Goal: Task Accomplishment & Management: Complete application form

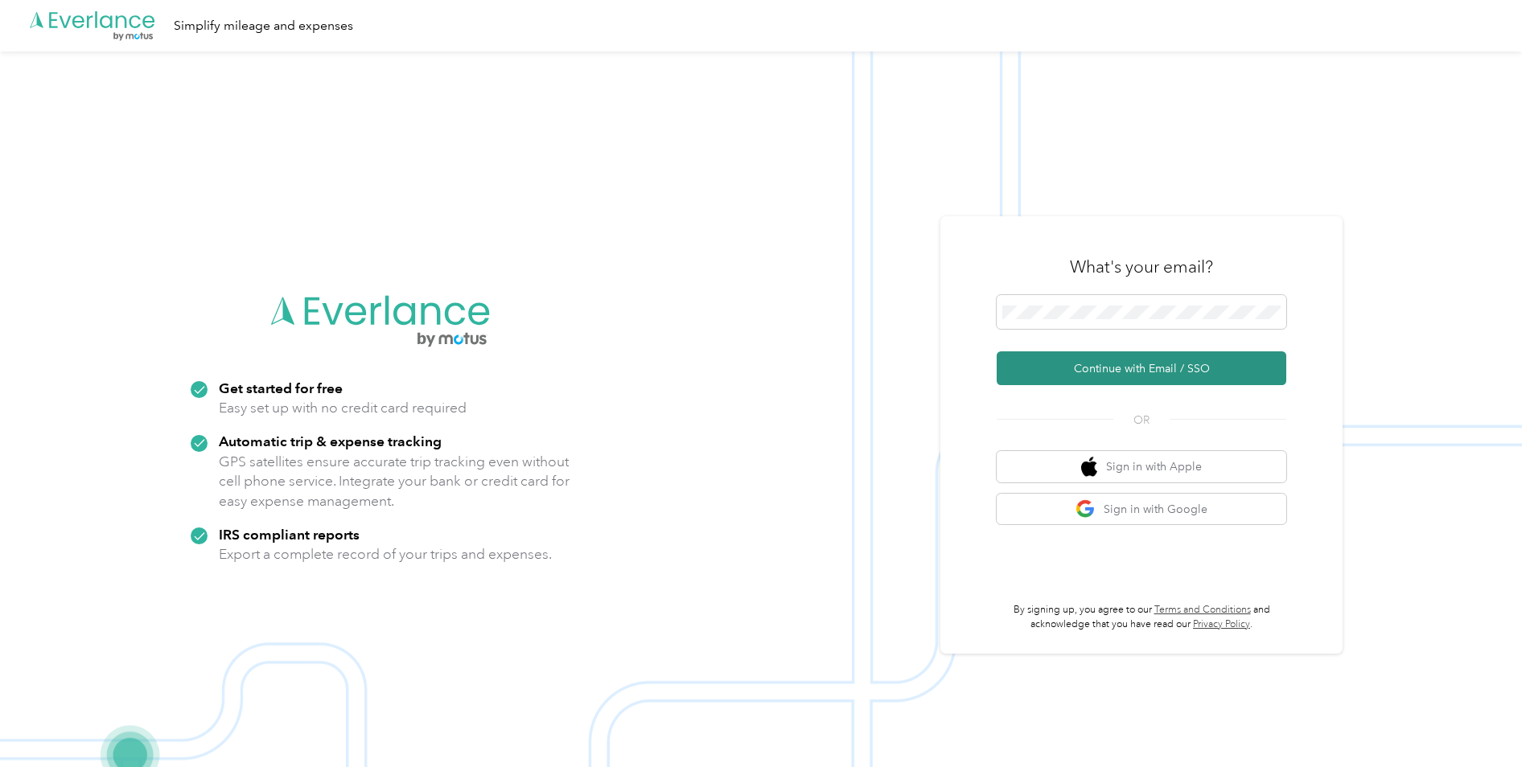
click at [1029, 369] on button "Continue with Email / SSO" at bounding box center [1142, 369] width 290 height 34
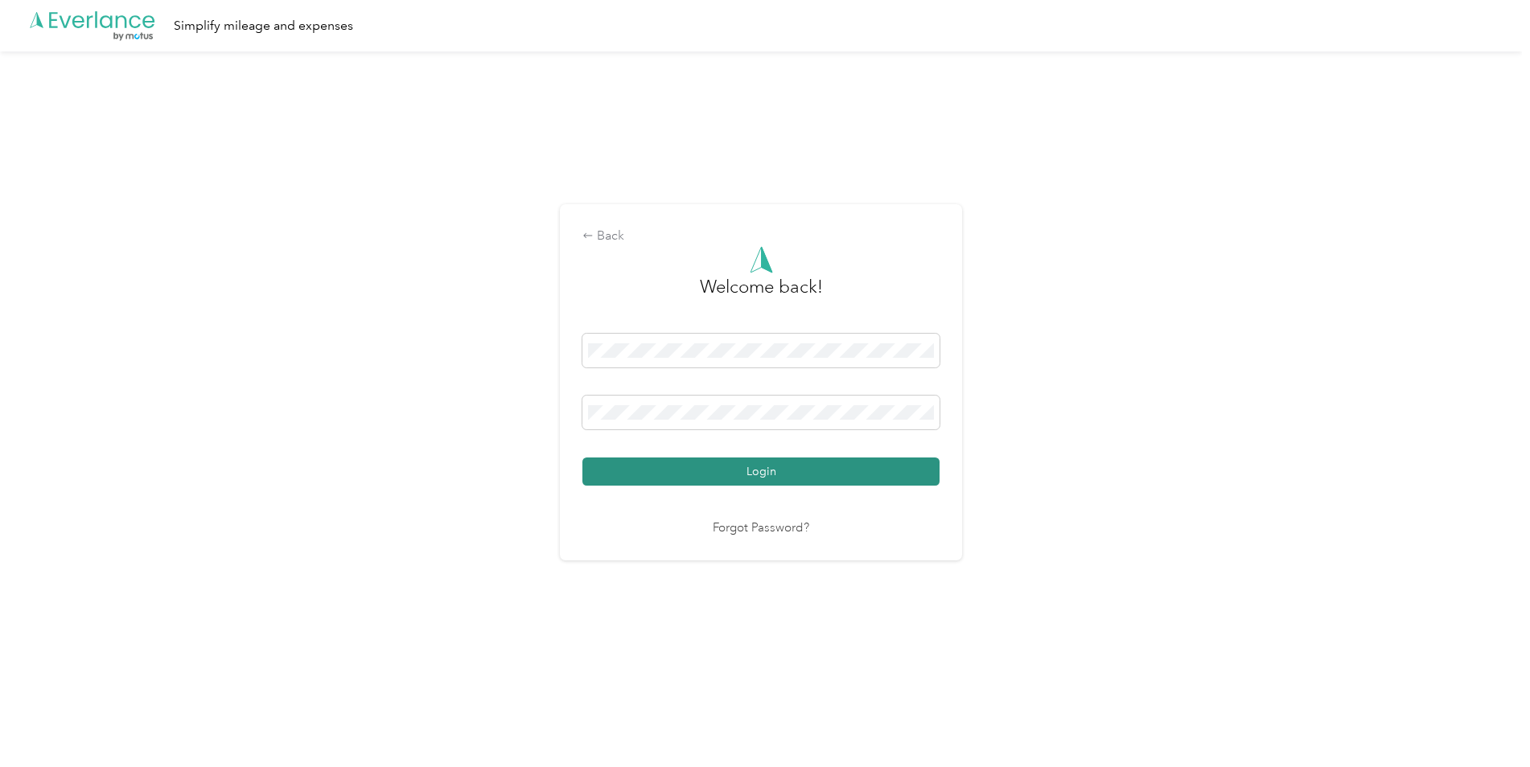
click at [644, 465] on button "Login" at bounding box center [760, 472] width 357 height 28
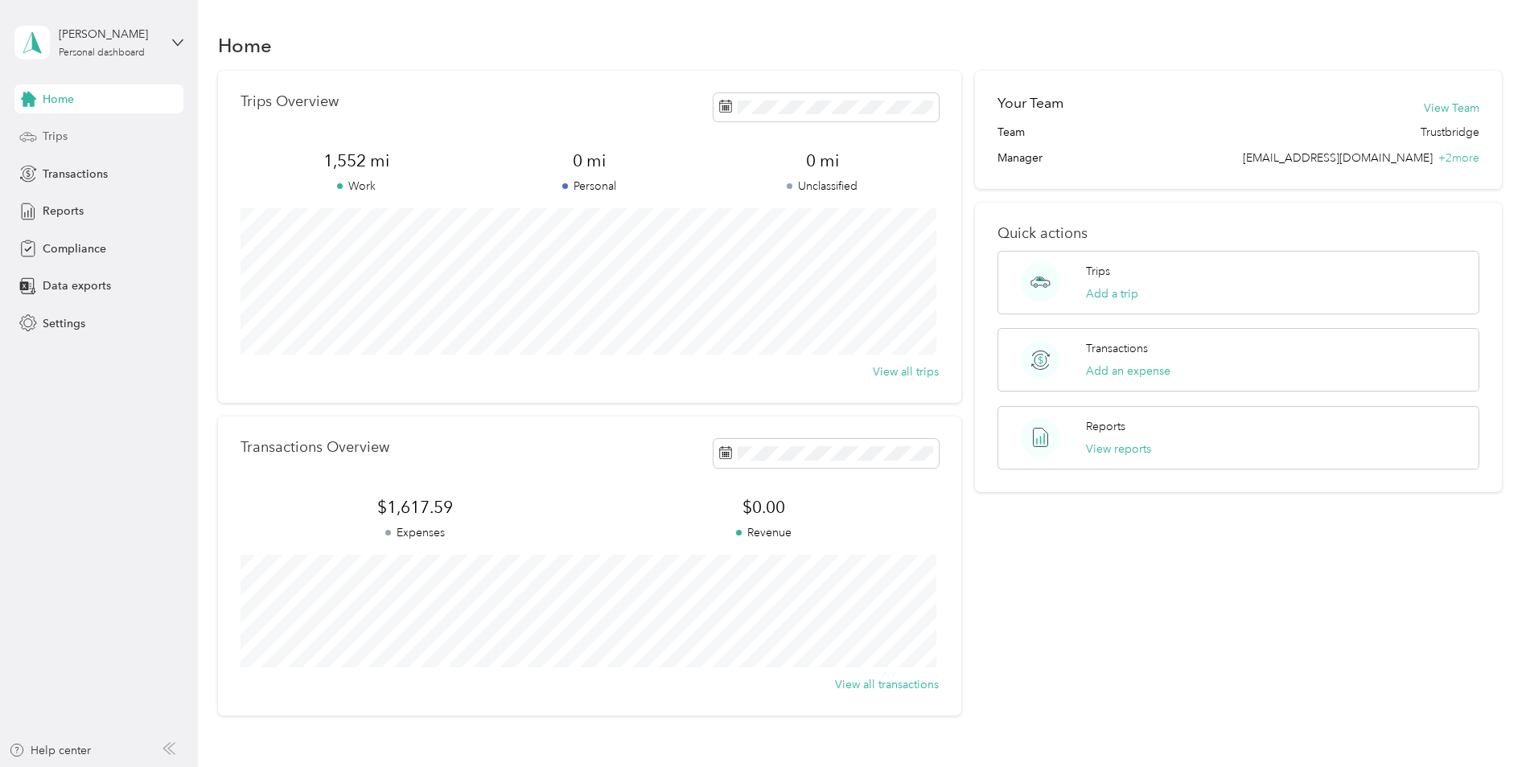
click at [43, 131] on span "Trips" at bounding box center [55, 136] width 25 height 17
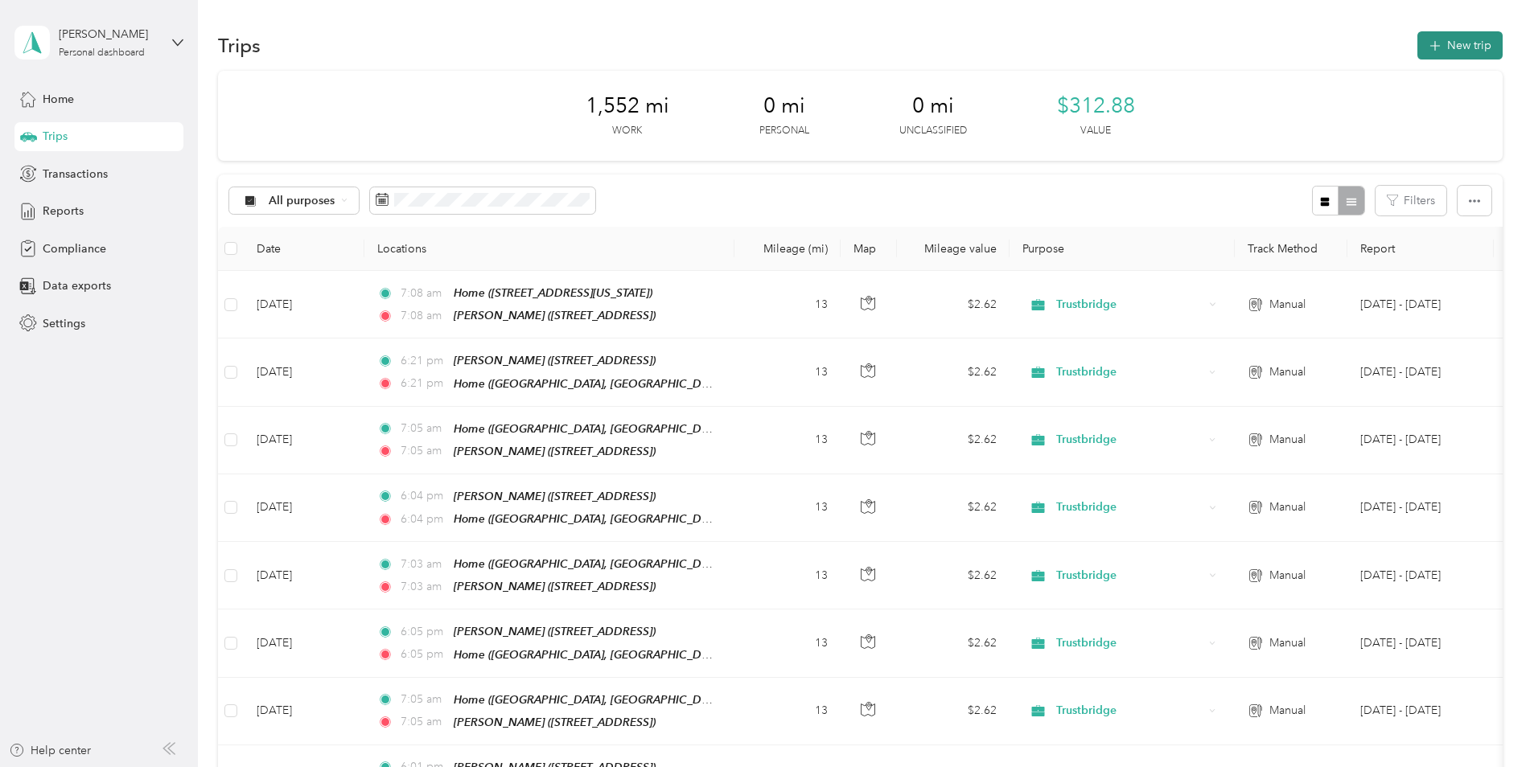
click at [1482, 48] on button "New trip" at bounding box center [1460, 45] width 85 height 28
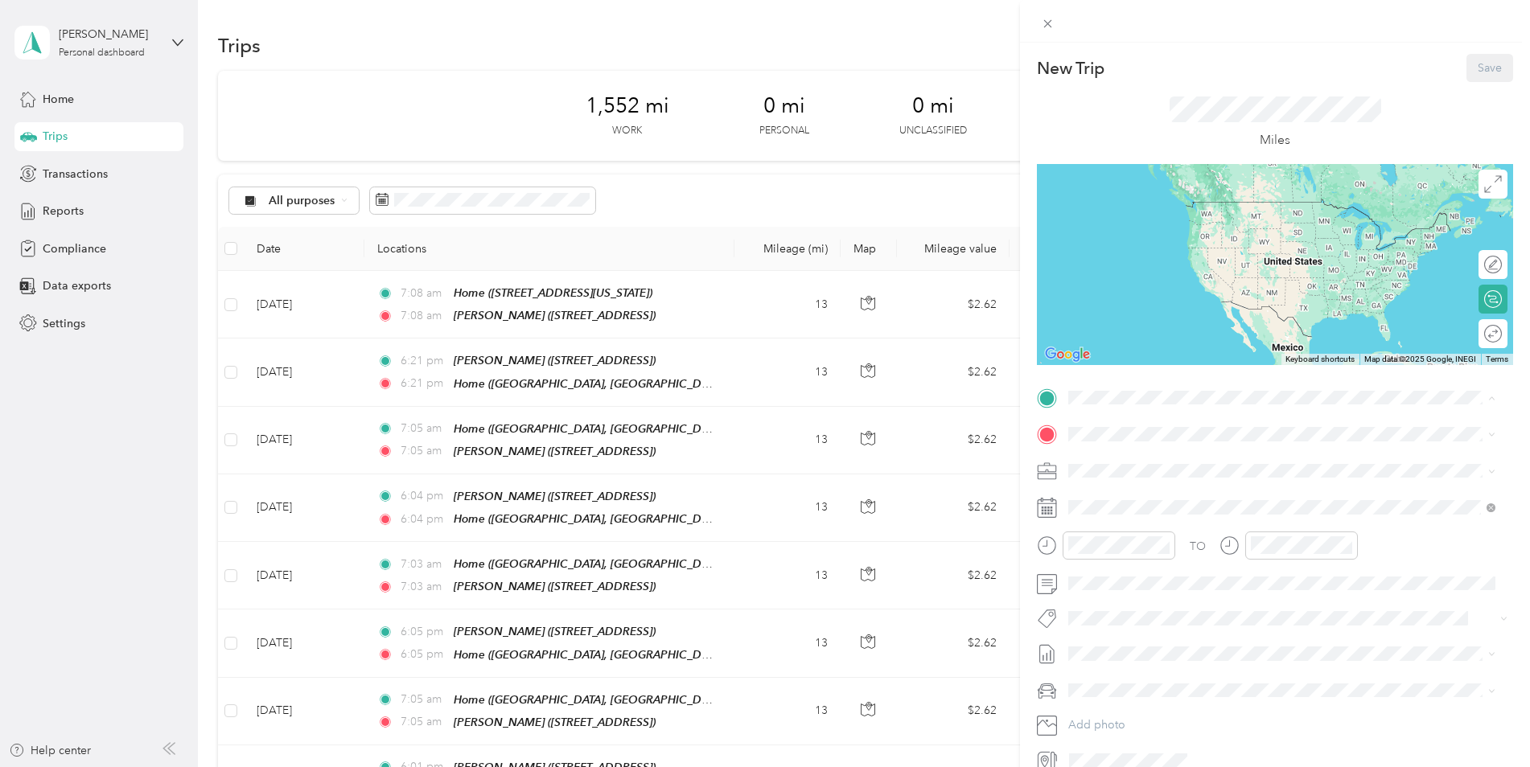
click at [1139, 462] on strong "[PERSON_NAME]" at bounding box center [1146, 462] width 95 height 14
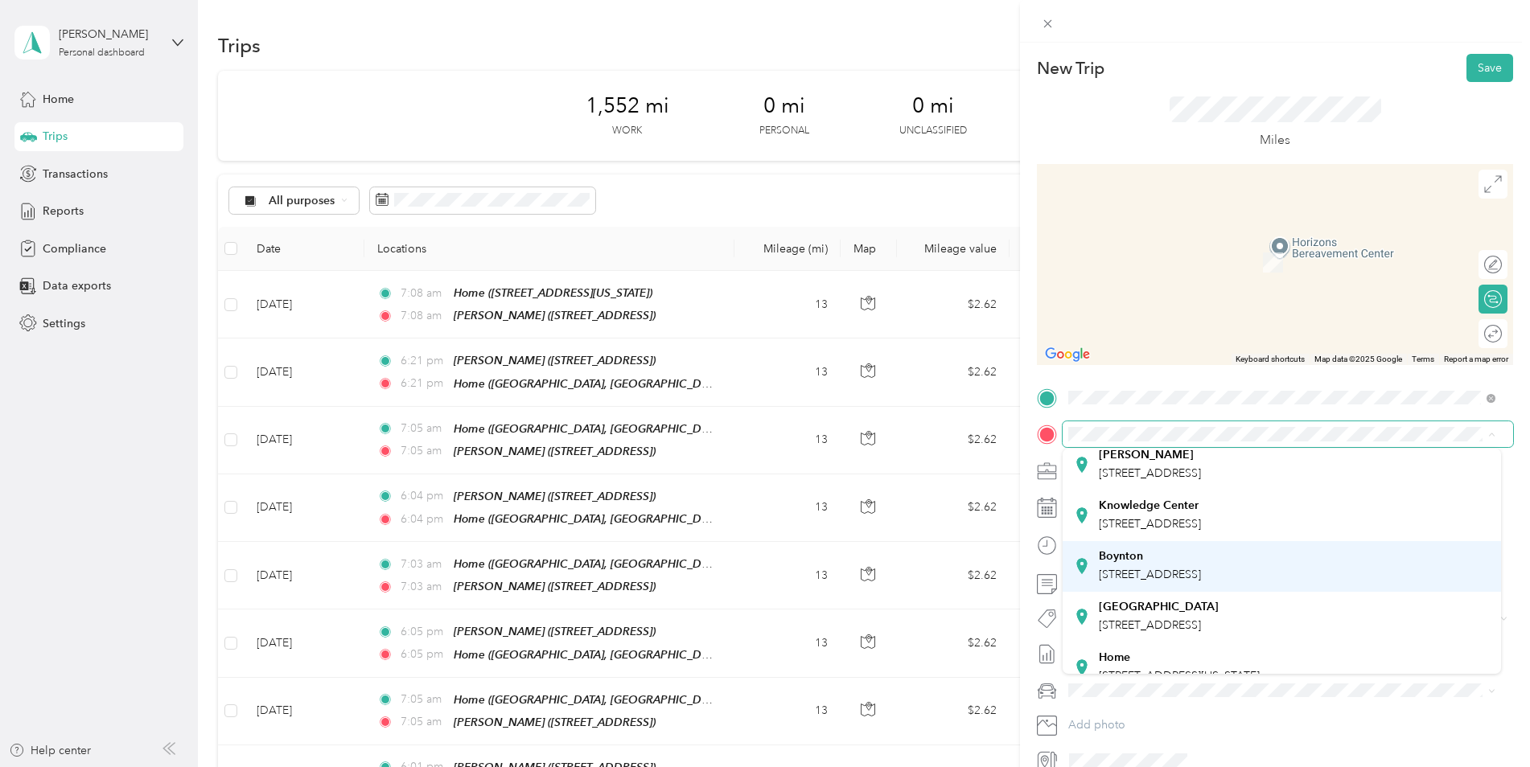
scroll to position [80, 0]
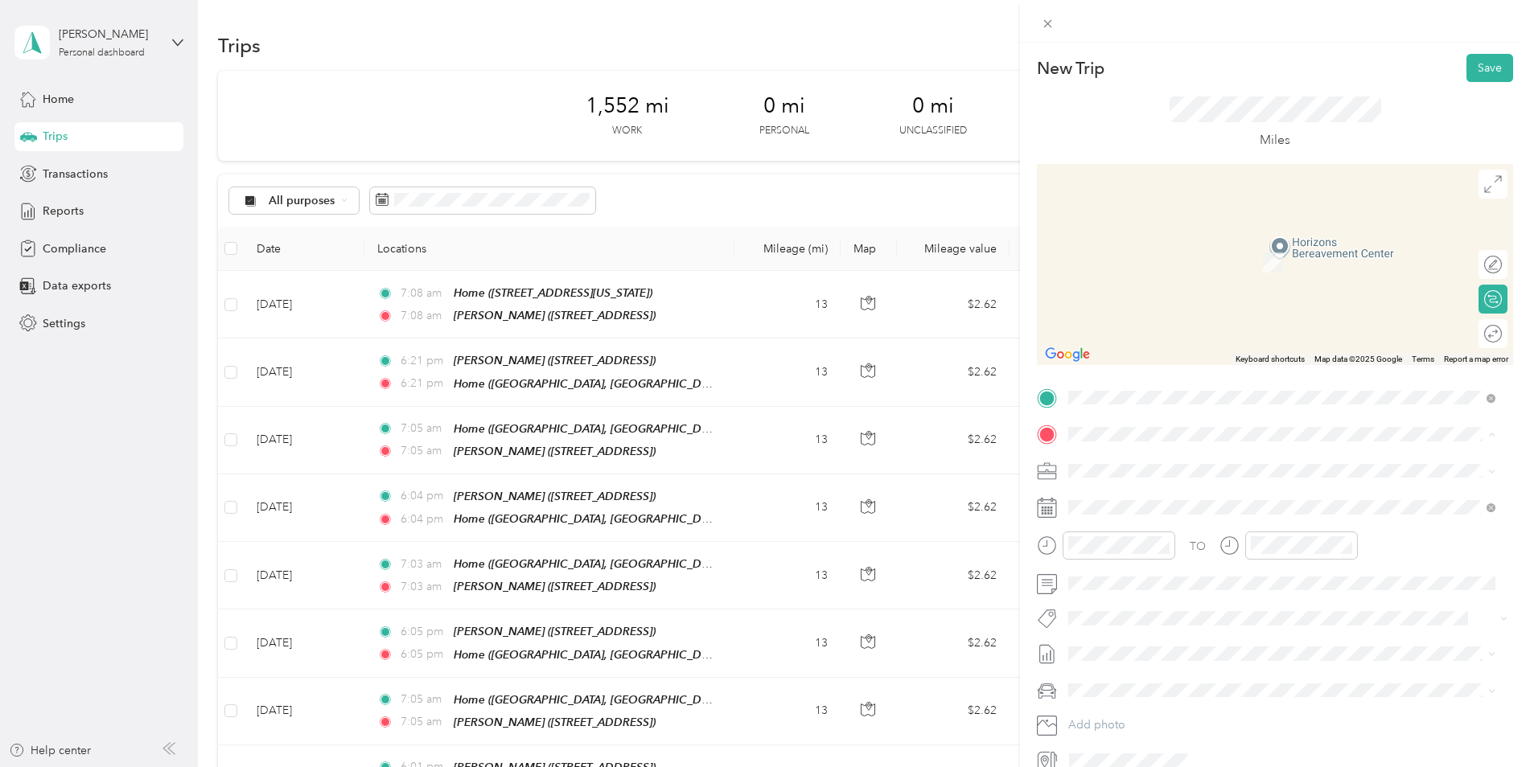
click at [1150, 625] on div "Home" at bounding box center [1179, 620] width 161 height 14
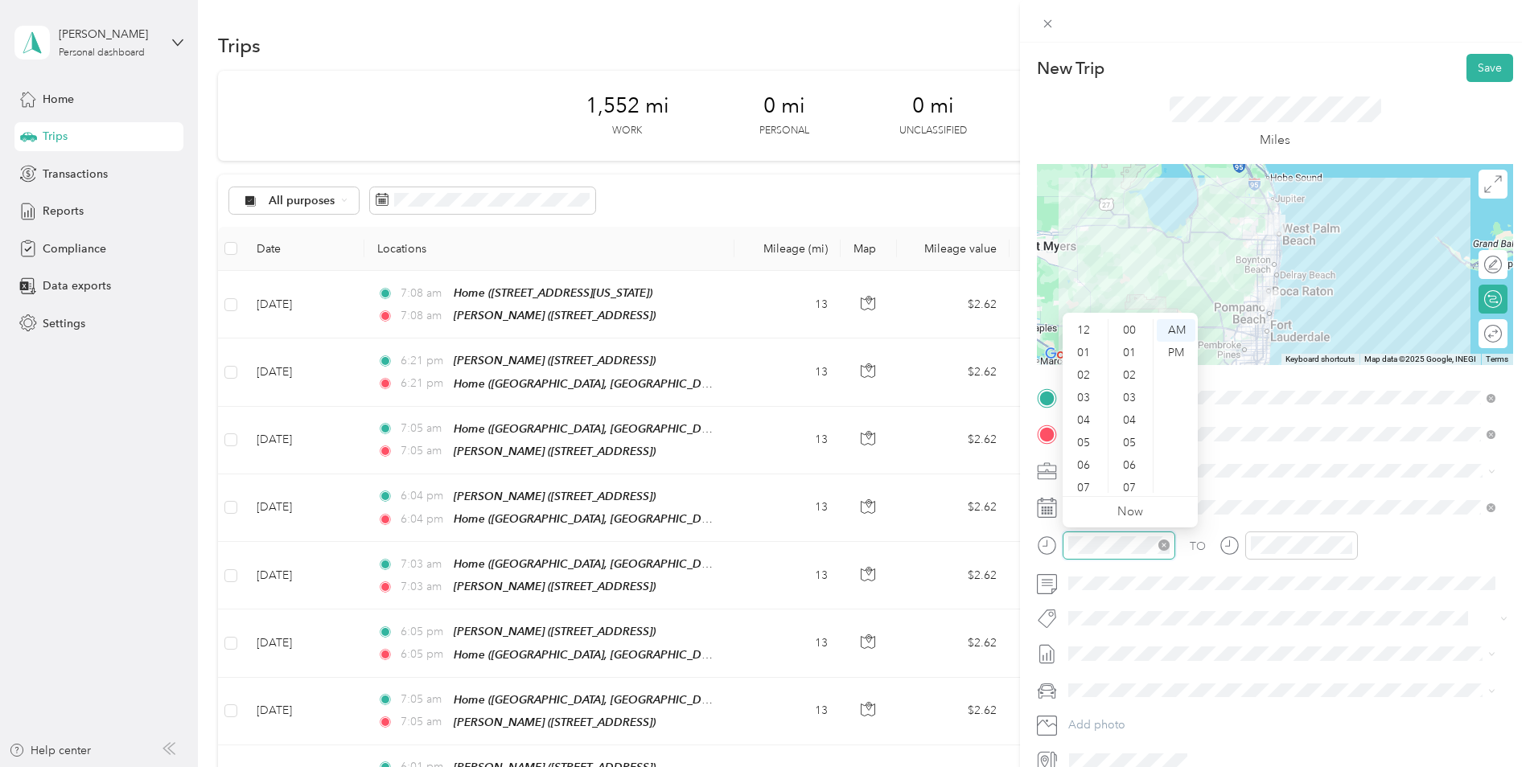
scroll to position [97, 0]
click at [1080, 369] on div "06" at bounding box center [1085, 369] width 39 height 23
click at [1175, 347] on div "PM" at bounding box center [1176, 353] width 39 height 23
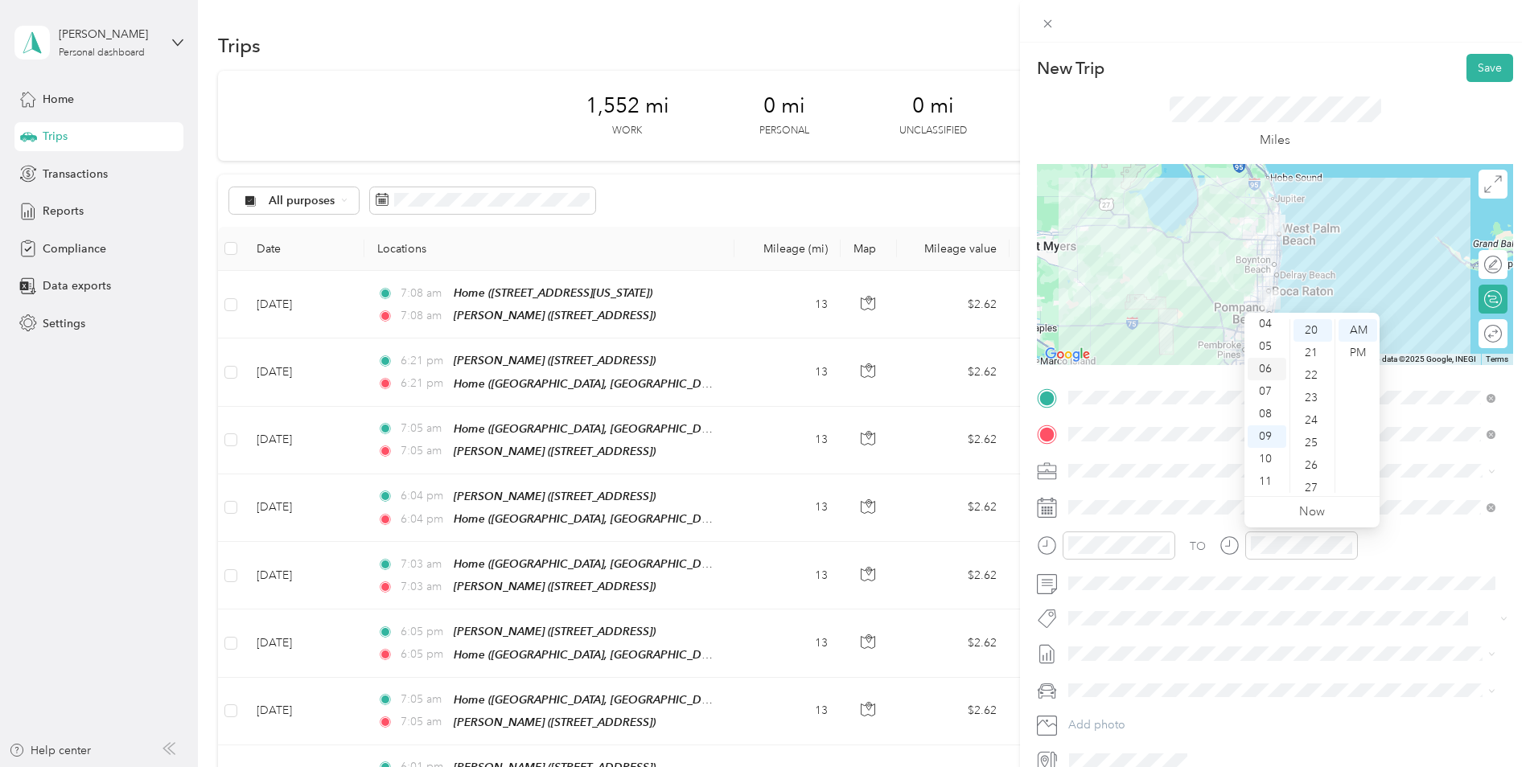
click at [1260, 364] on div "06" at bounding box center [1267, 369] width 39 height 23
click at [1345, 347] on div "PM" at bounding box center [1358, 353] width 39 height 23
click at [1446, 556] on div "TO" at bounding box center [1275, 551] width 476 height 39
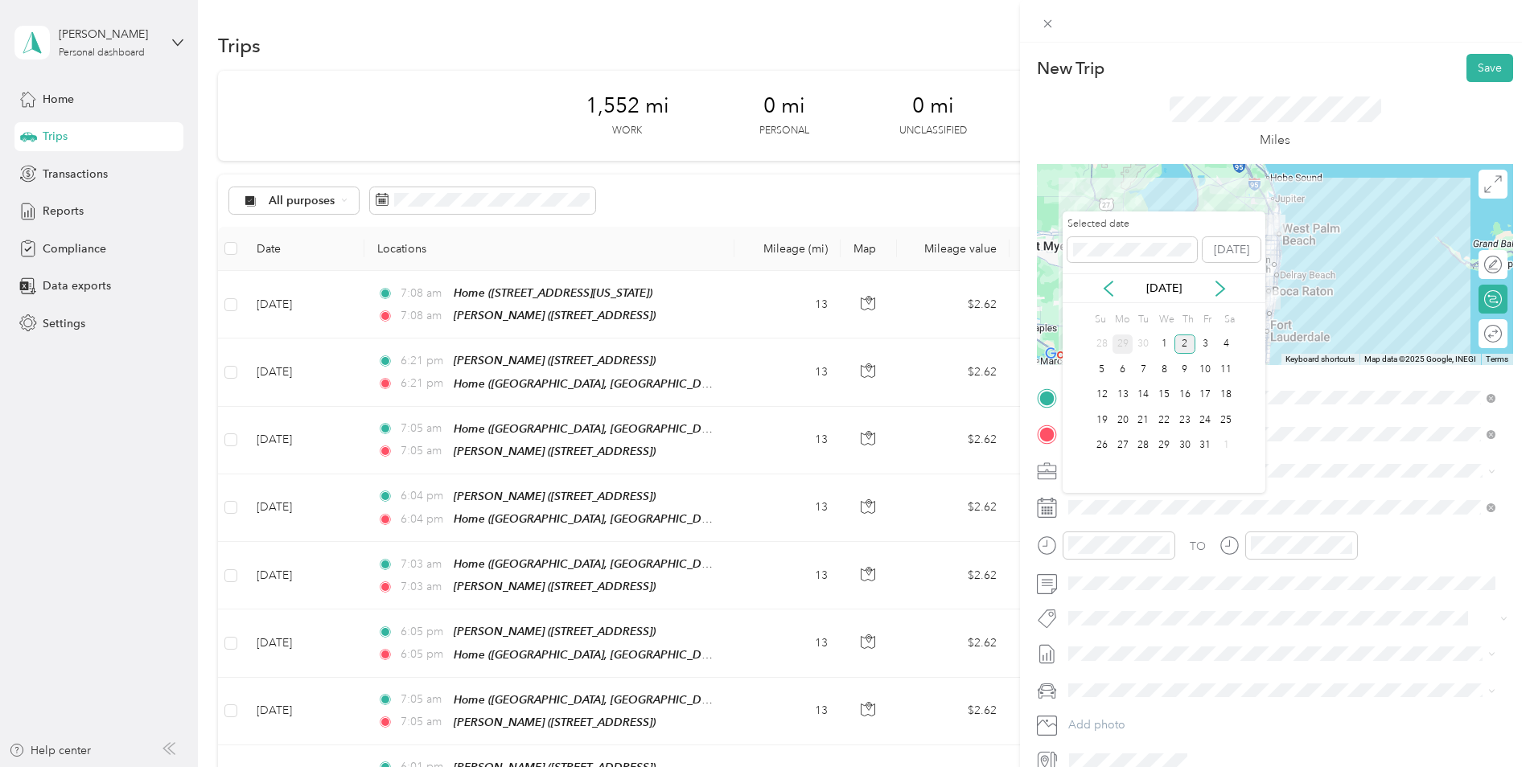
click at [1122, 344] on div "29" at bounding box center [1123, 345] width 21 height 20
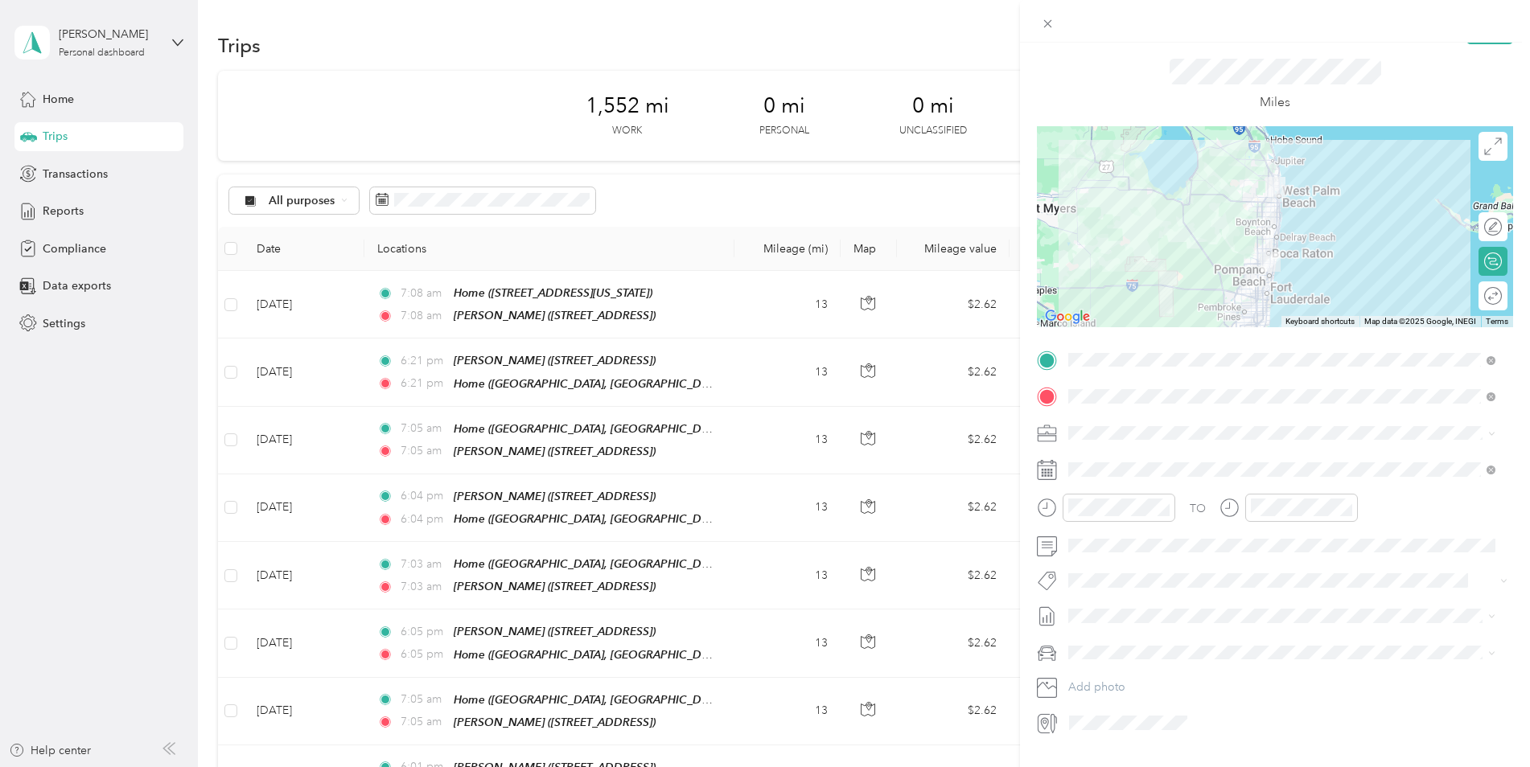
scroll to position [0, 0]
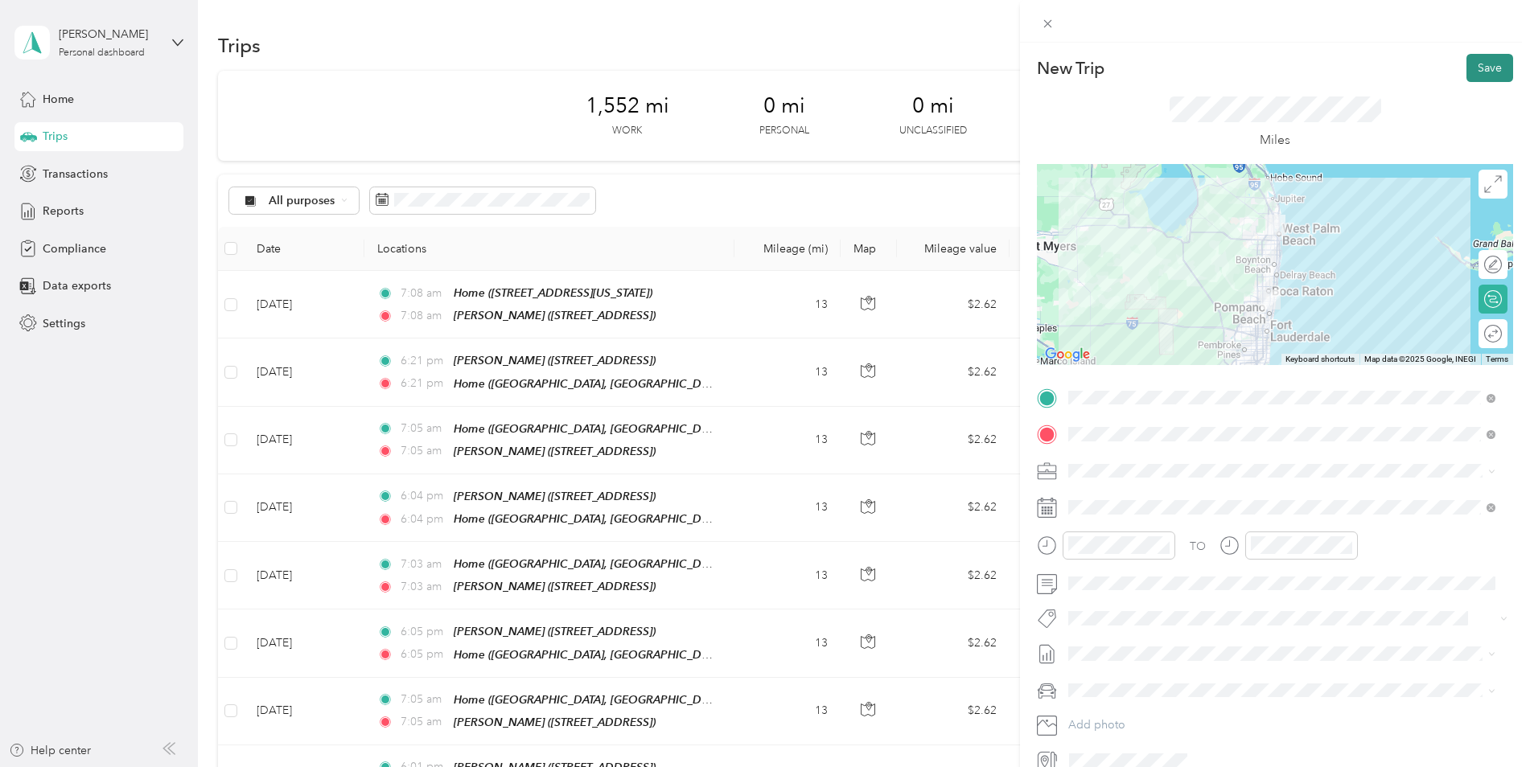
click at [1475, 75] on button "Save" at bounding box center [1490, 68] width 47 height 28
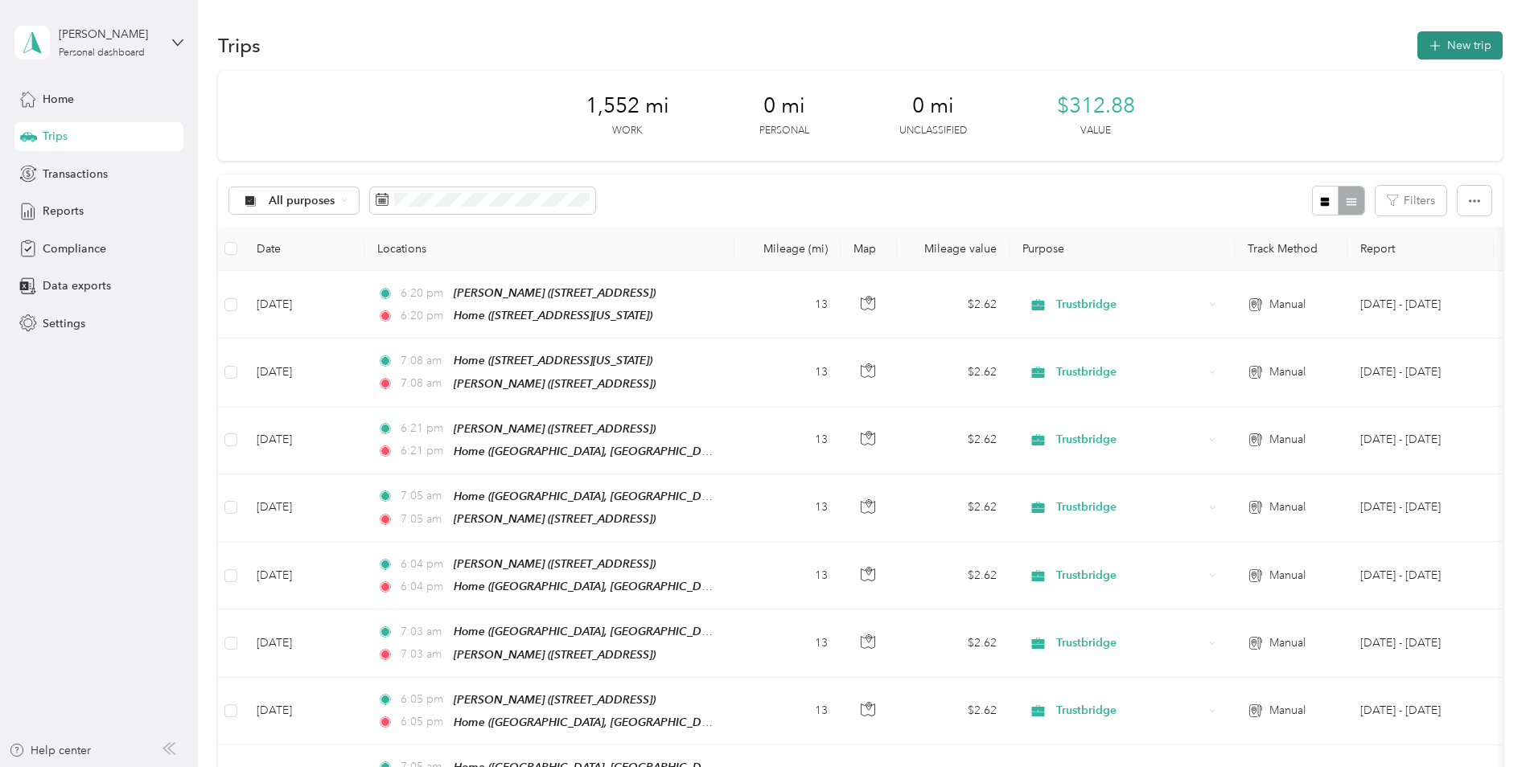
click at [1452, 39] on button "New trip" at bounding box center [1460, 45] width 85 height 28
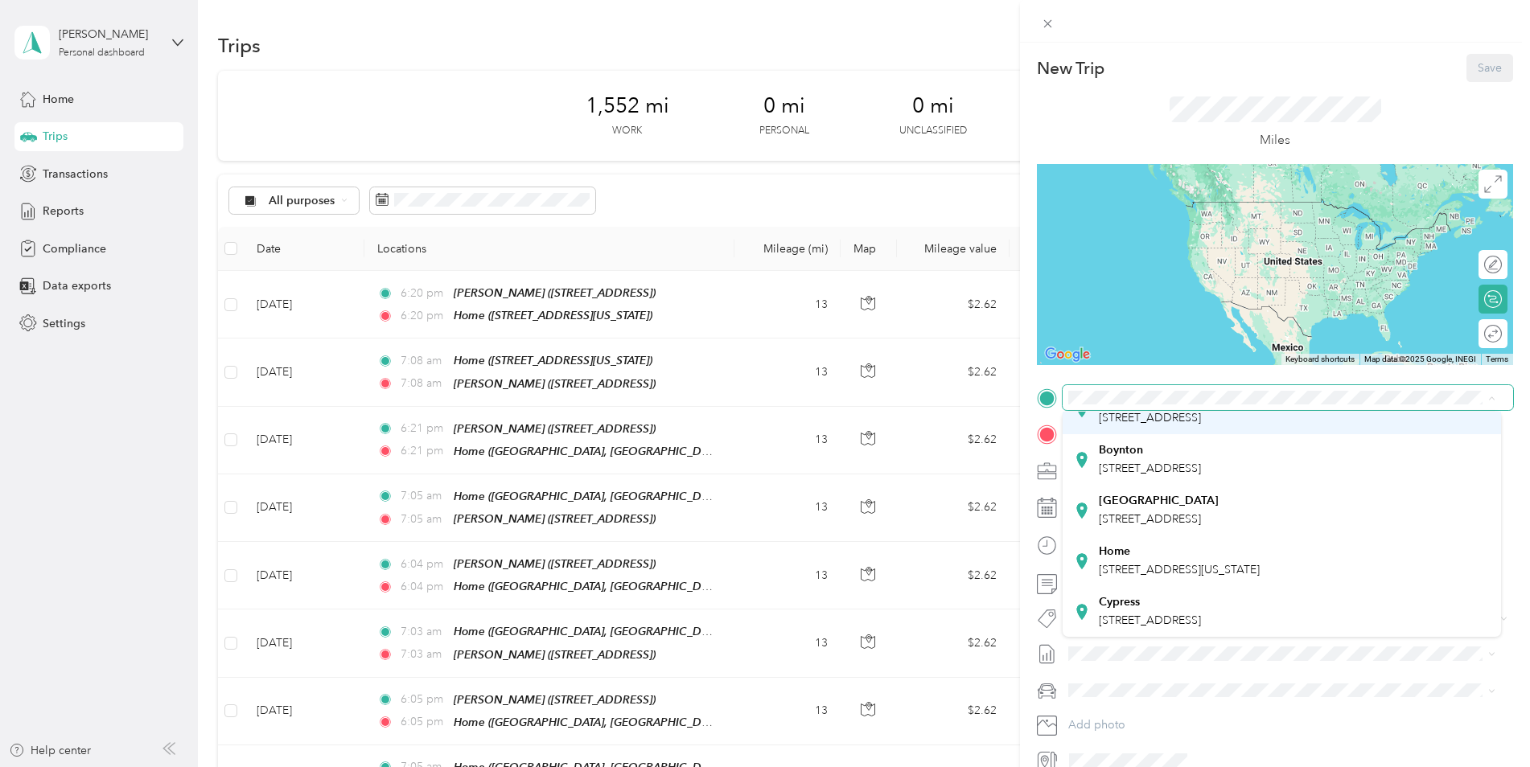
scroll to position [130, 0]
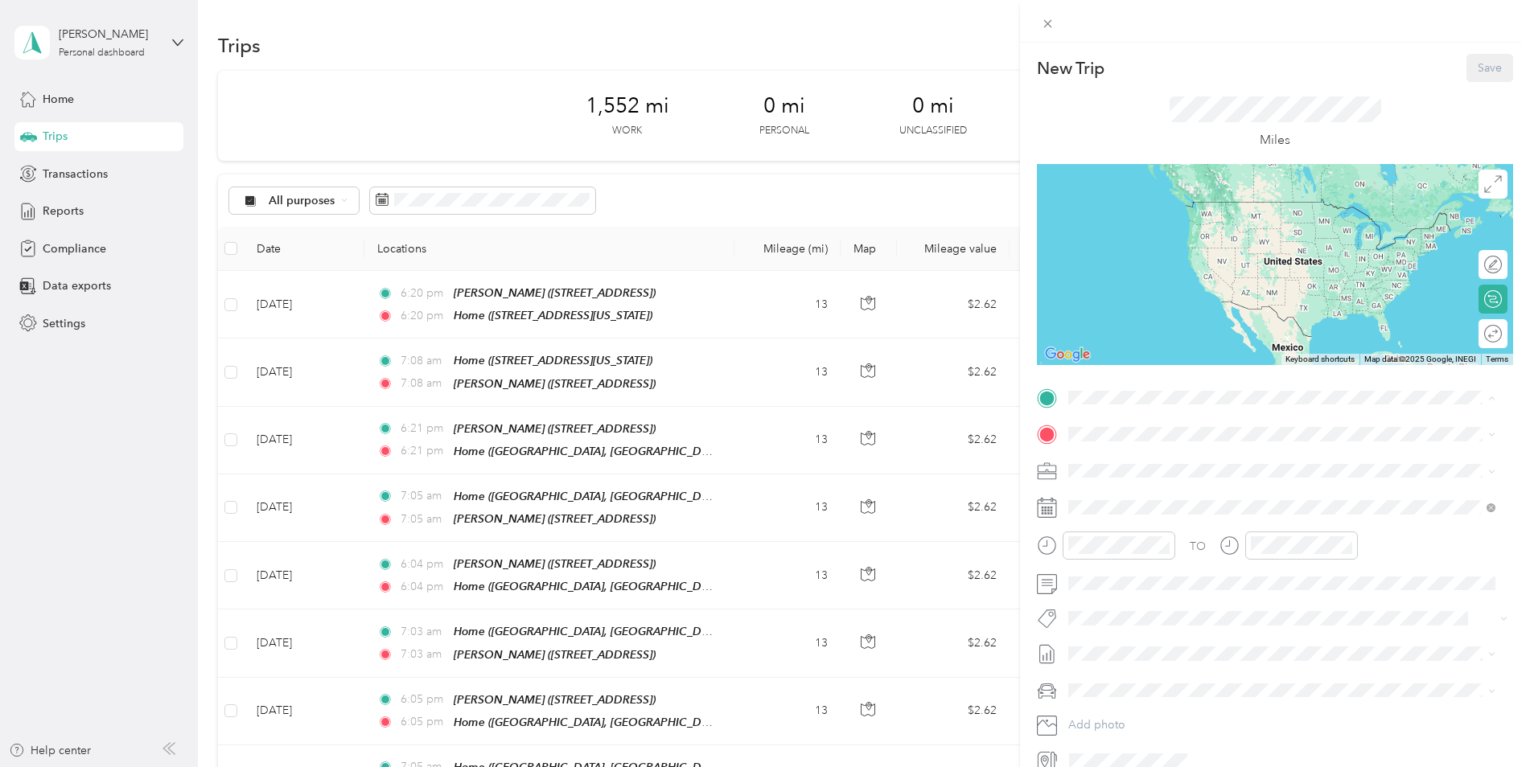
click at [1179, 545] on div "Home [STREET_ADDRESS][US_STATE]" at bounding box center [1179, 562] width 161 height 34
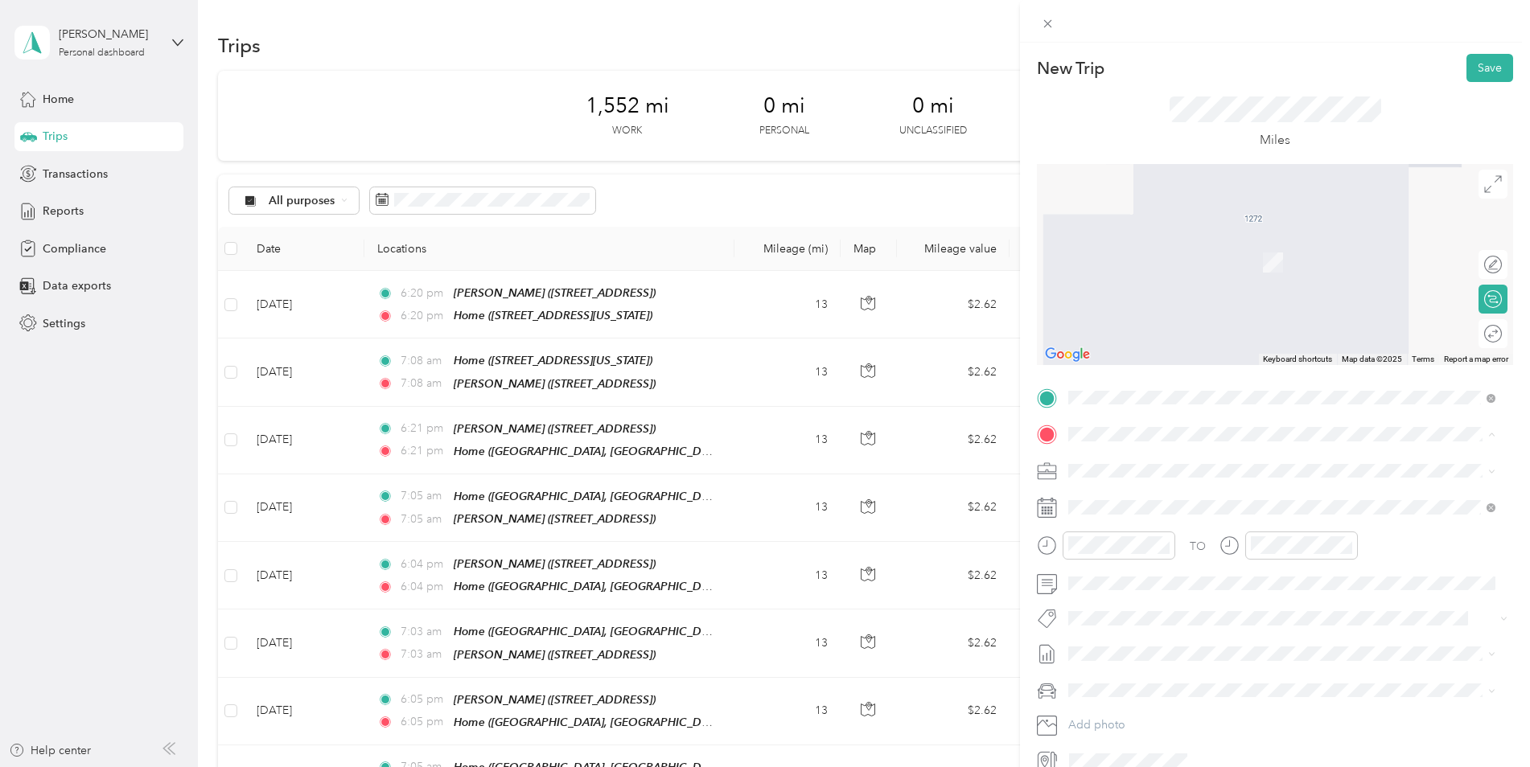
click at [1162, 519] on span "[STREET_ADDRESS]" at bounding box center [1150, 516] width 102 height 14
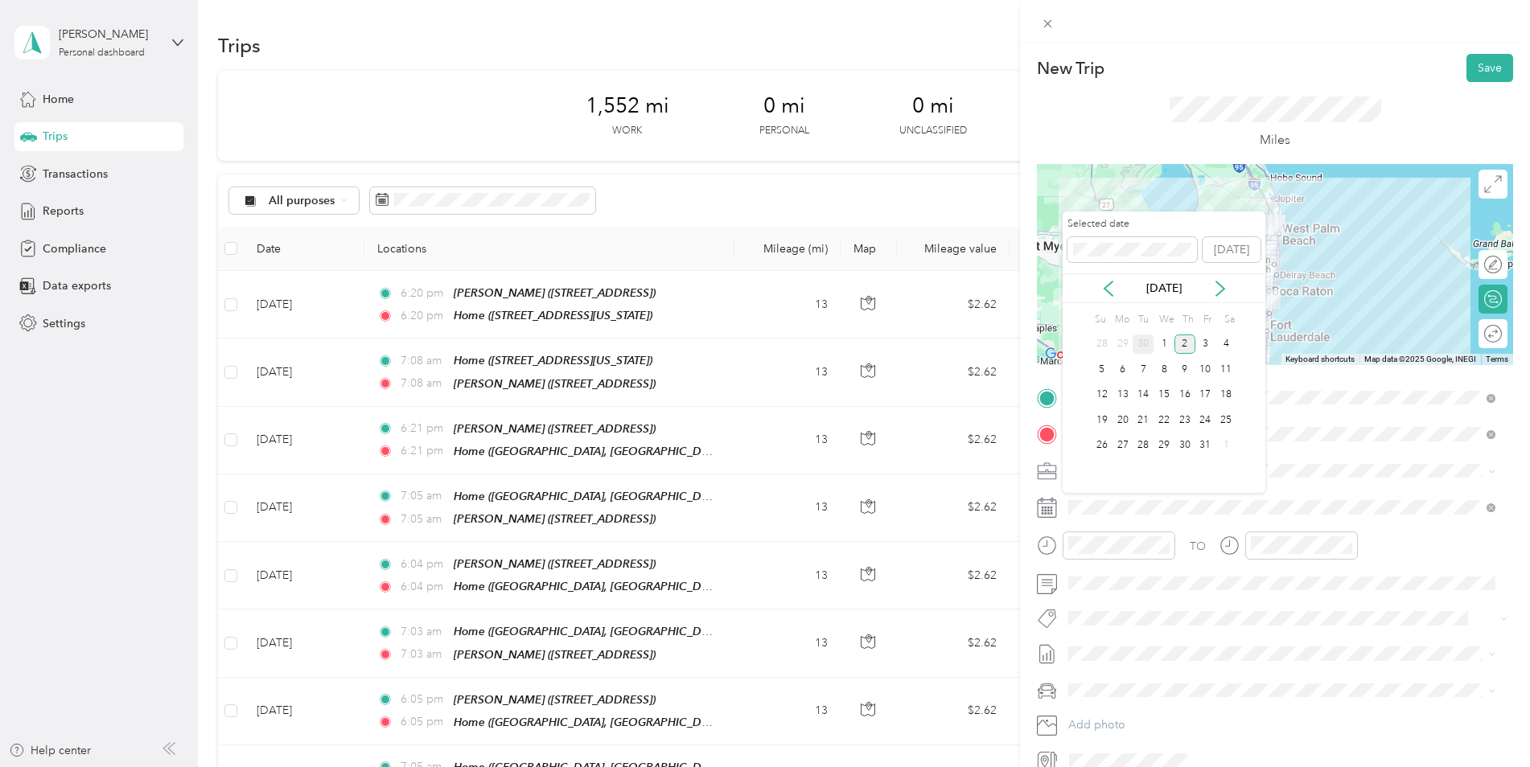
click at [1145, 340] on div "30" at bounding box center [1143, 345] width 21 height 20
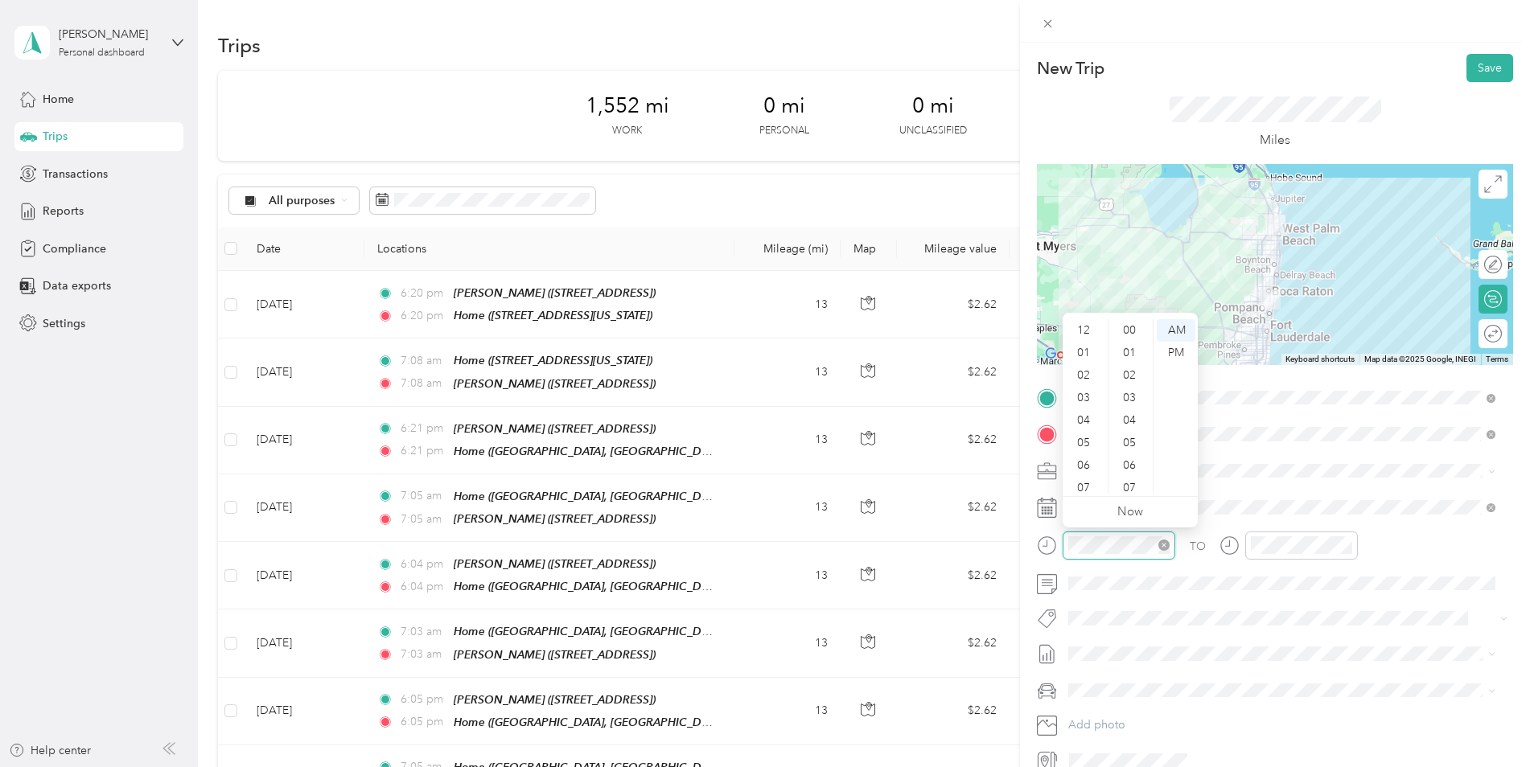
scroll to position [97, 0]
click at [1083, 389] on div "07" at bounding box center [1085, 392] width 39 height 23
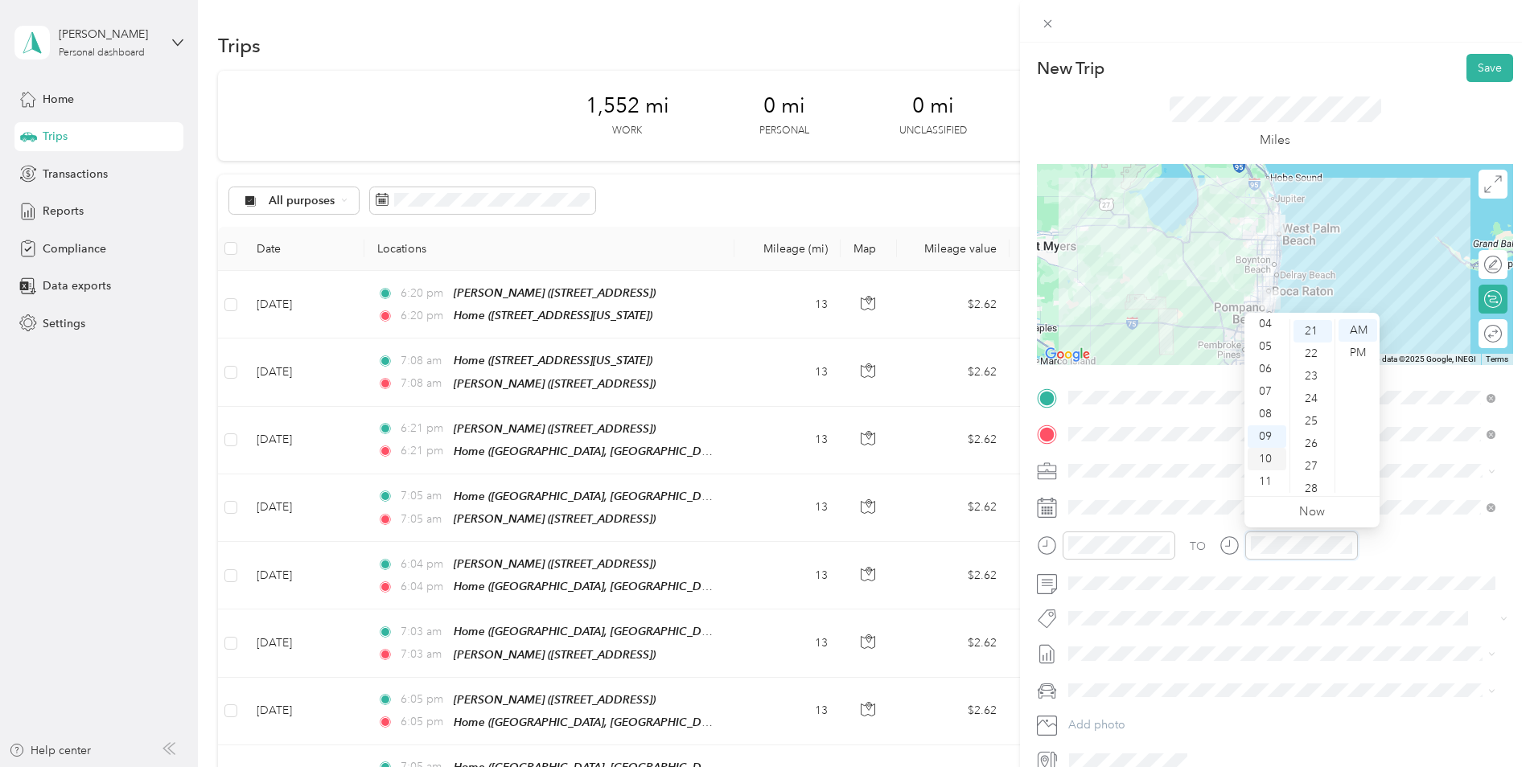
scroll to position [473, 0]
click at [1266, 386] on div "07" at bounding box center [1267, 392] width 39 height 23
drag, startPoint x: 1474, startPoint y: 70, endPoint x: 1378, endPoint y: 131, distance: 113.6
click at [1475, 70] on button "Save" at bounding box center [1490, 68] width 47 height 28
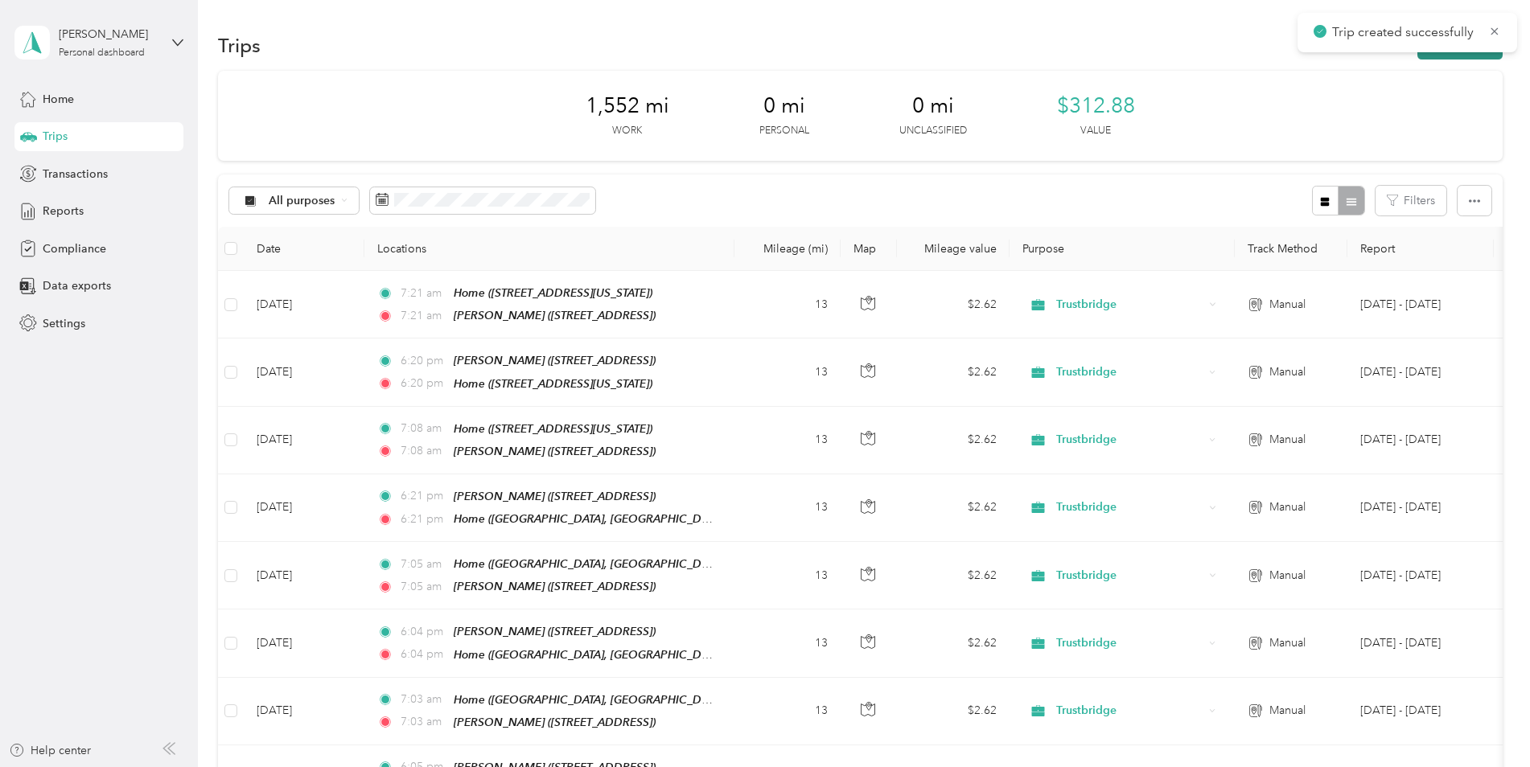
click at [1428, 56] on button "New trip" at bounding box center [1460, 45] width 85 height 28
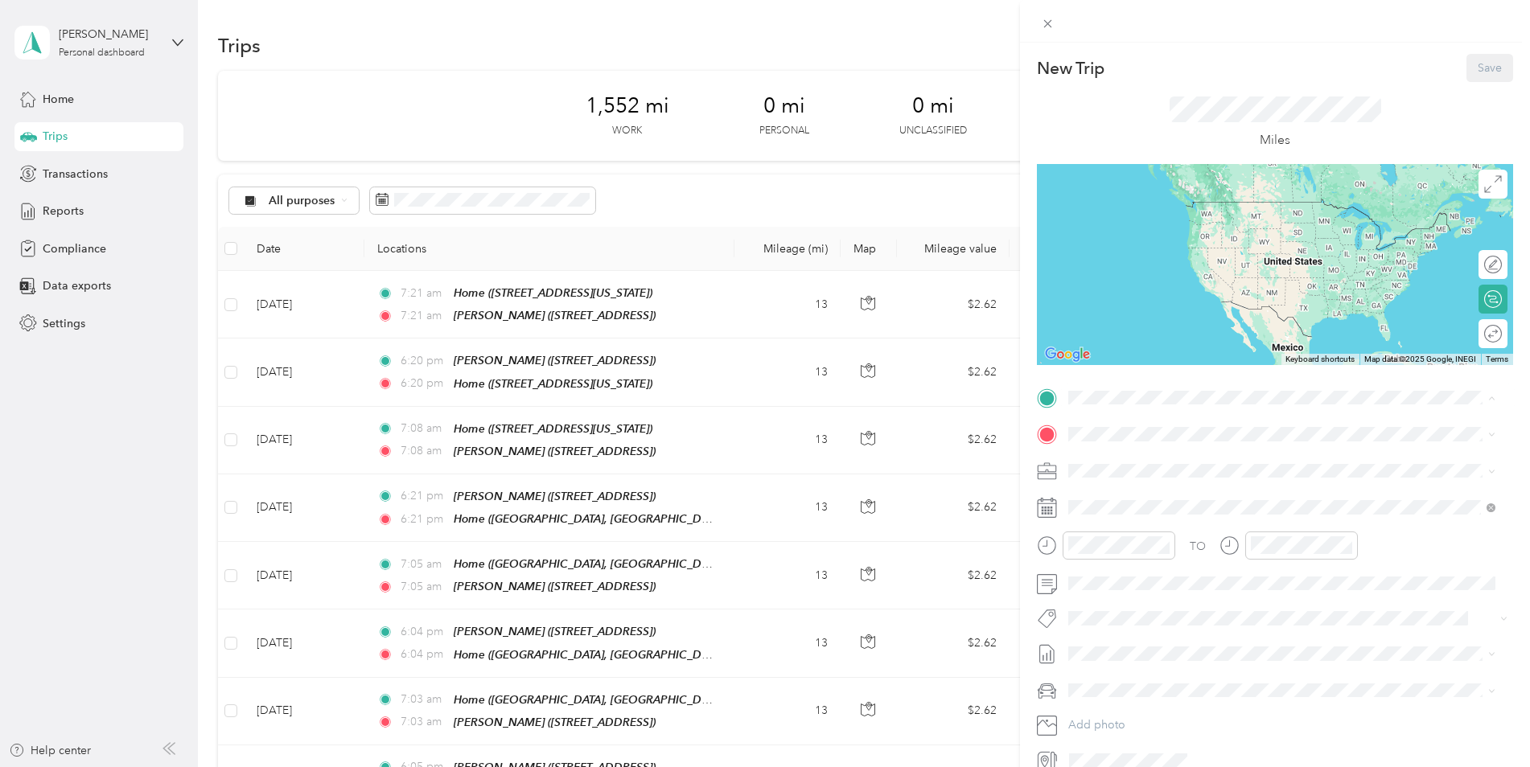
click at [1133, 466] on strong "[PERSON_NAME]" at bounding box center [1146, 462] width 95 height 14
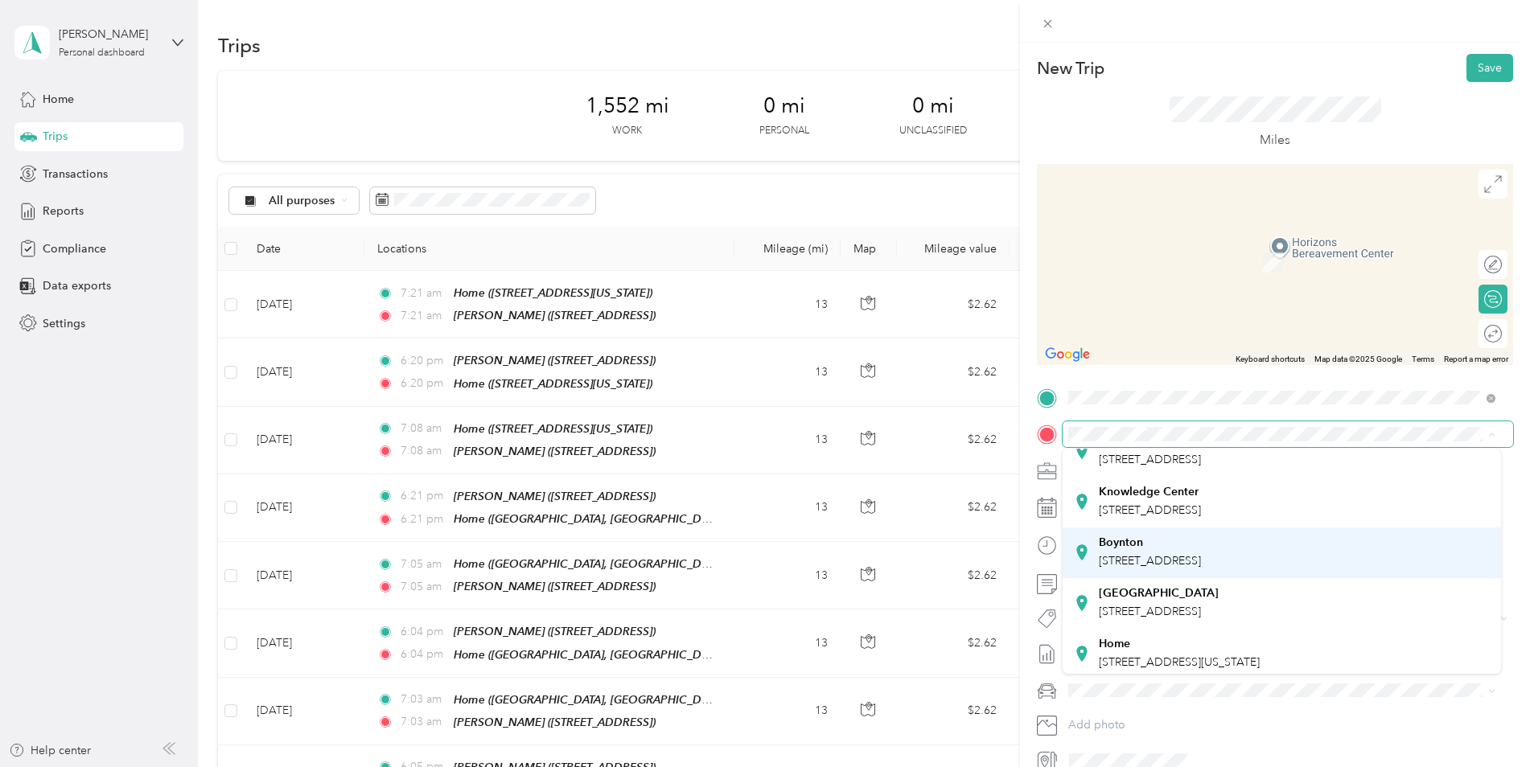
scroll to position [130, 0]
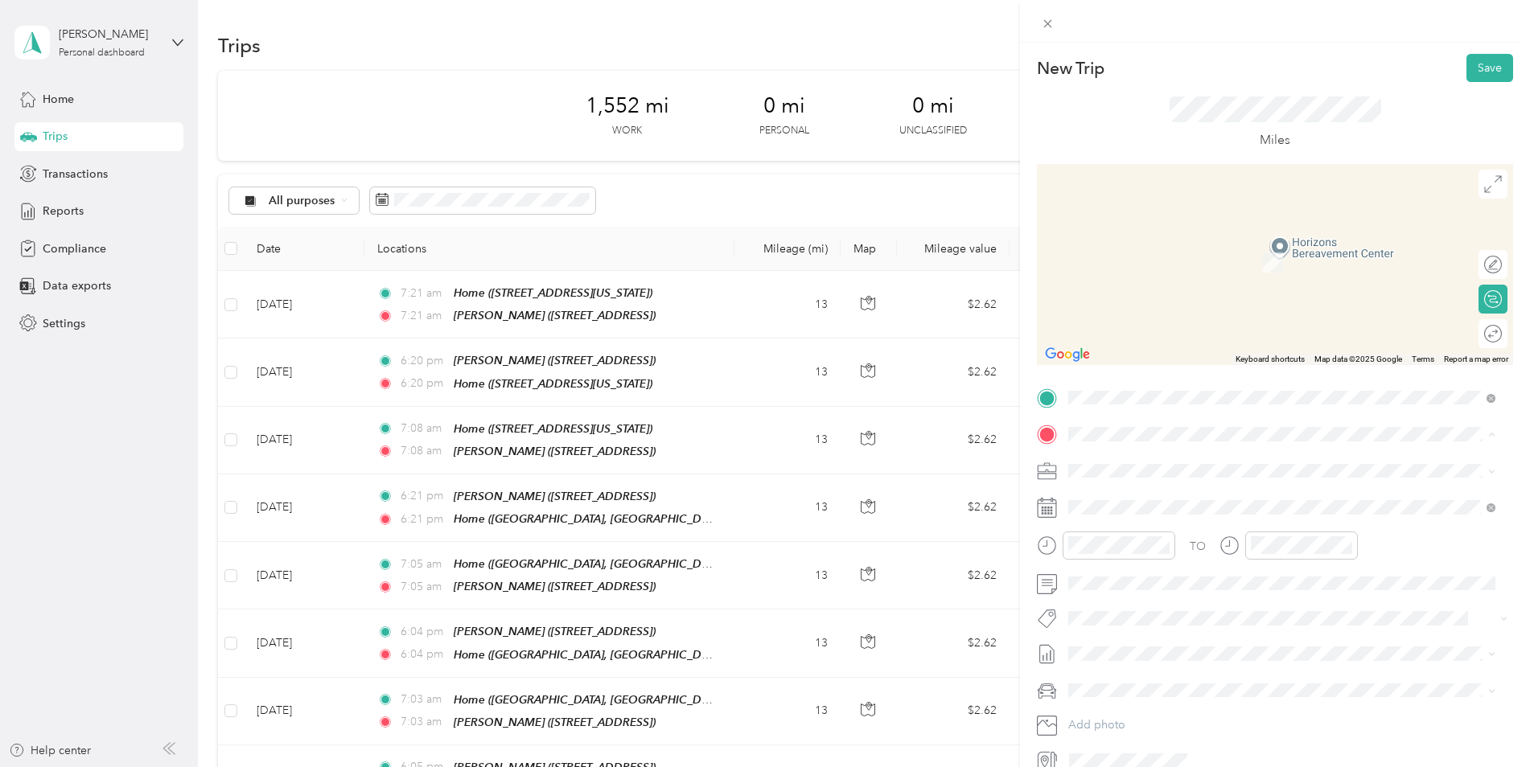
click at [1157, 599] on span "[STREET_ADDRESS][US_STATE]" at bounding box center [1179, 606] width 161 height 14
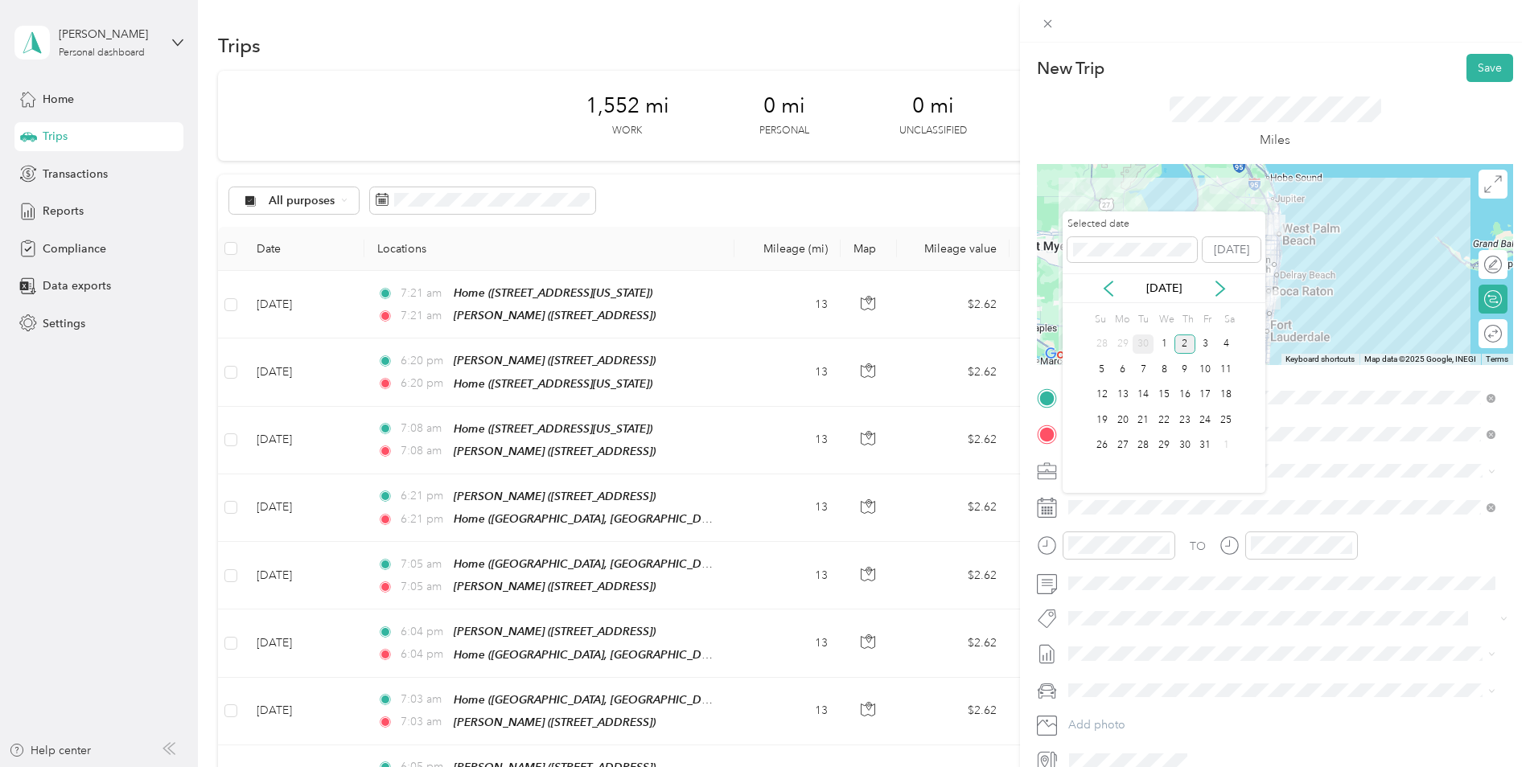
click at [1146, 348] on div "30" at bounding box center [1143, 345] width 21 height 20
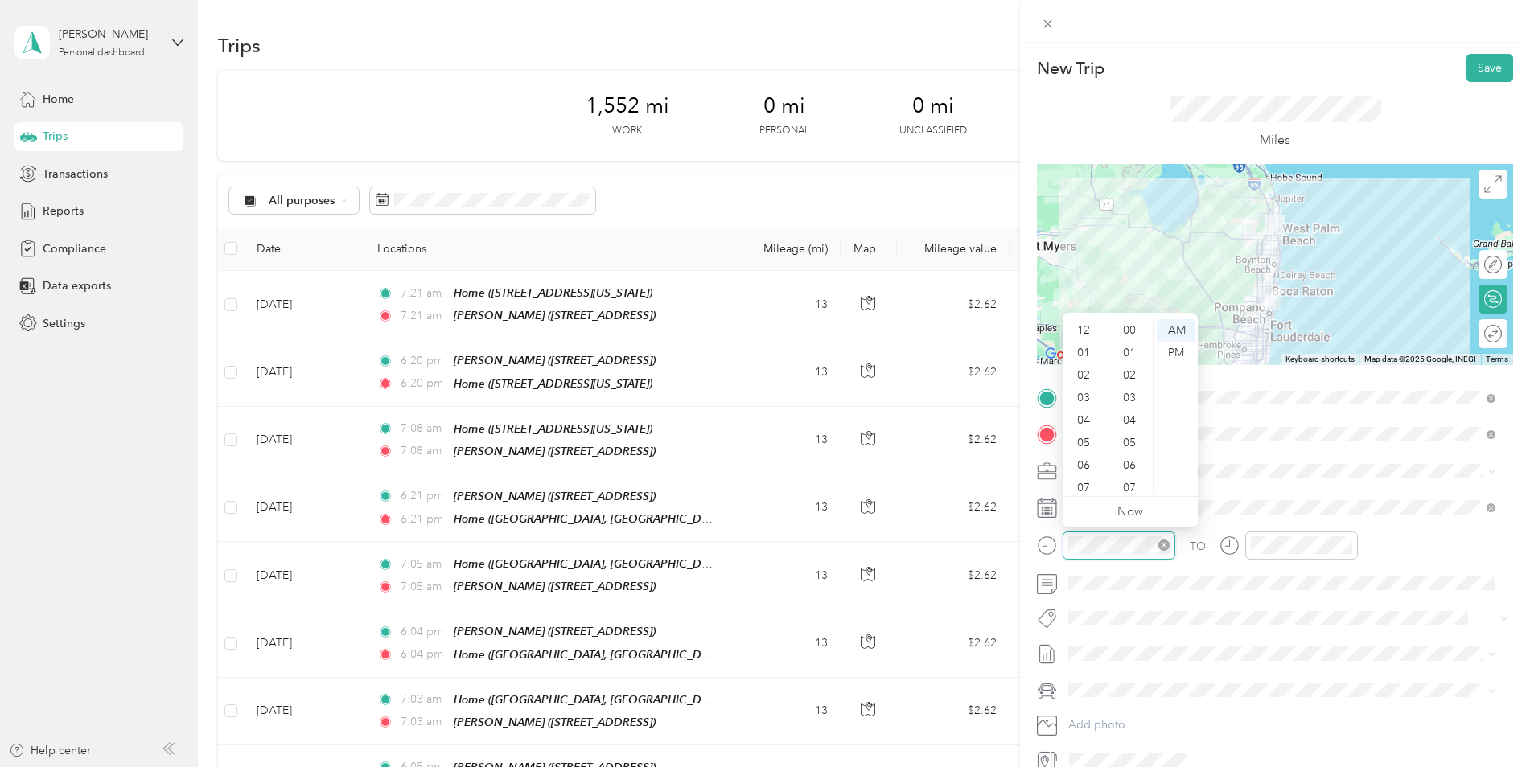
scroll to position [97, 0]
click at [1089, 344] on div "05" at bounding box center [1085, 346] width 39 height 23
click at [1172, 351] on div "PM" at bounding box center [1176, 353] width 39 height 23
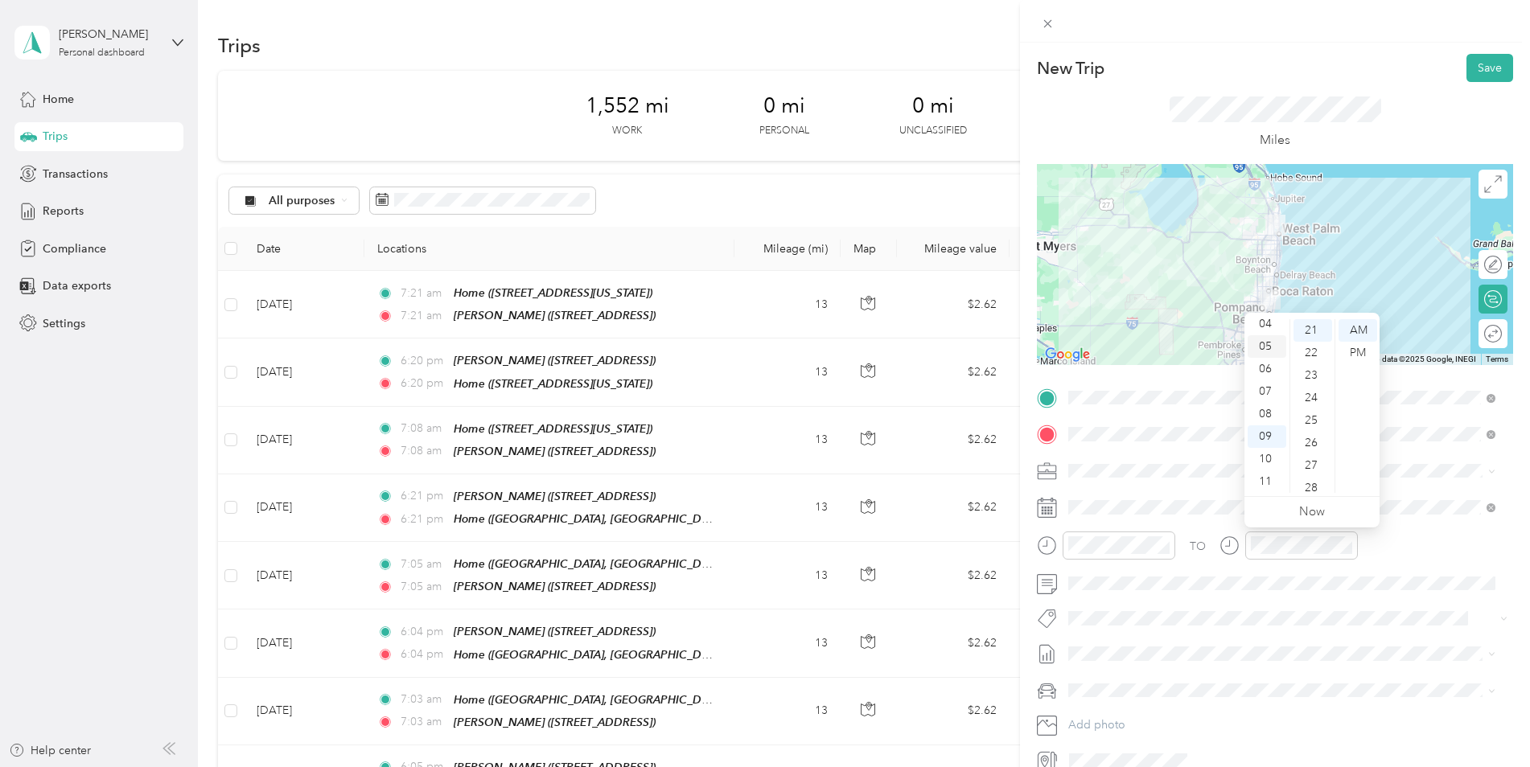
click at [1265, 353] on div "05" at bounding box center [1267, 346] width 39 height 23
click at [1368, 351] on div "PM" at bounding box center [1358, 353] width 39 height 23
click at [1483, 71] on button "Save" at bounding box center [1490, 68] width 47 height 28
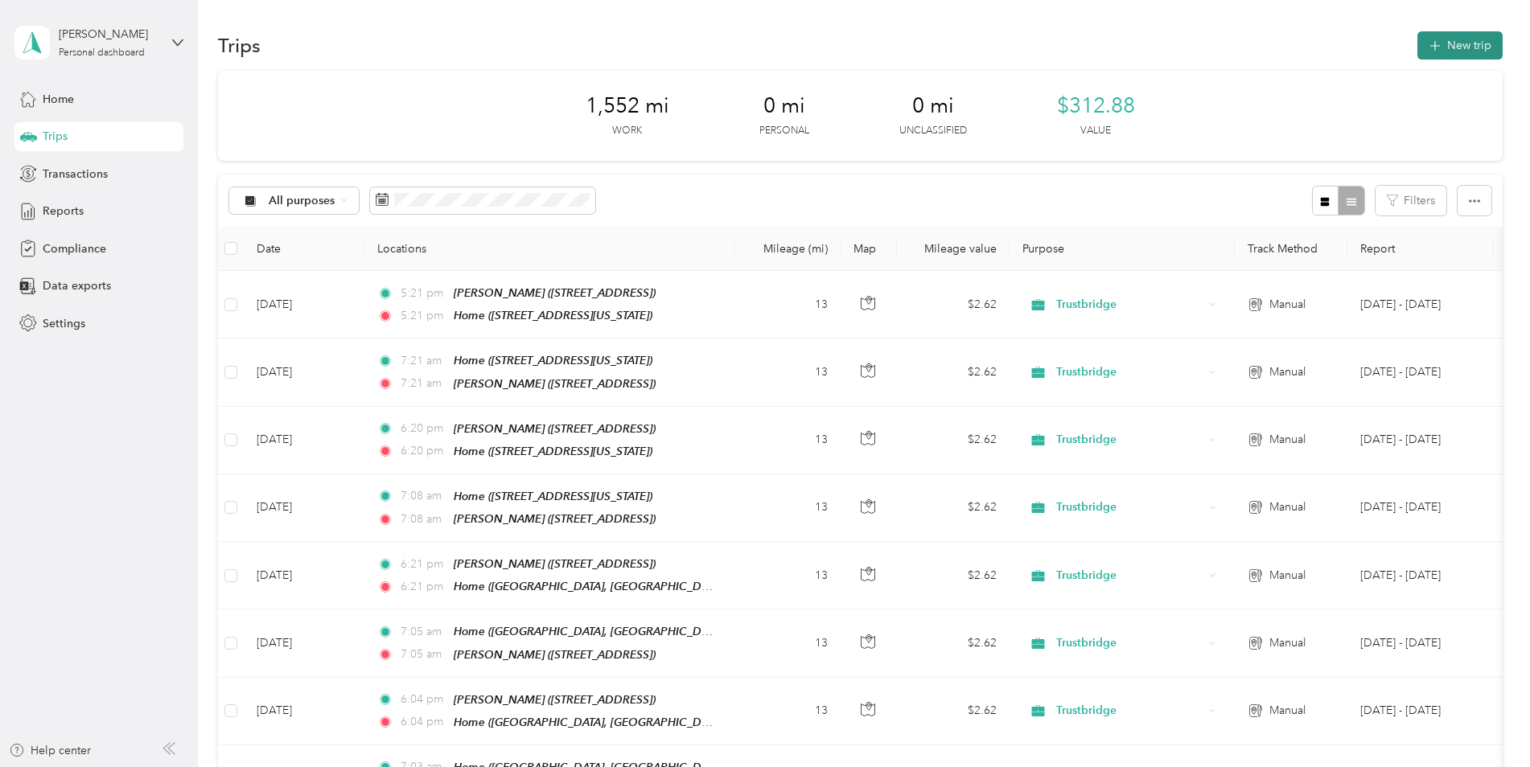
click at [1430, 47] on icon "button" at bounding box center [1435, 46] width 19 height 19
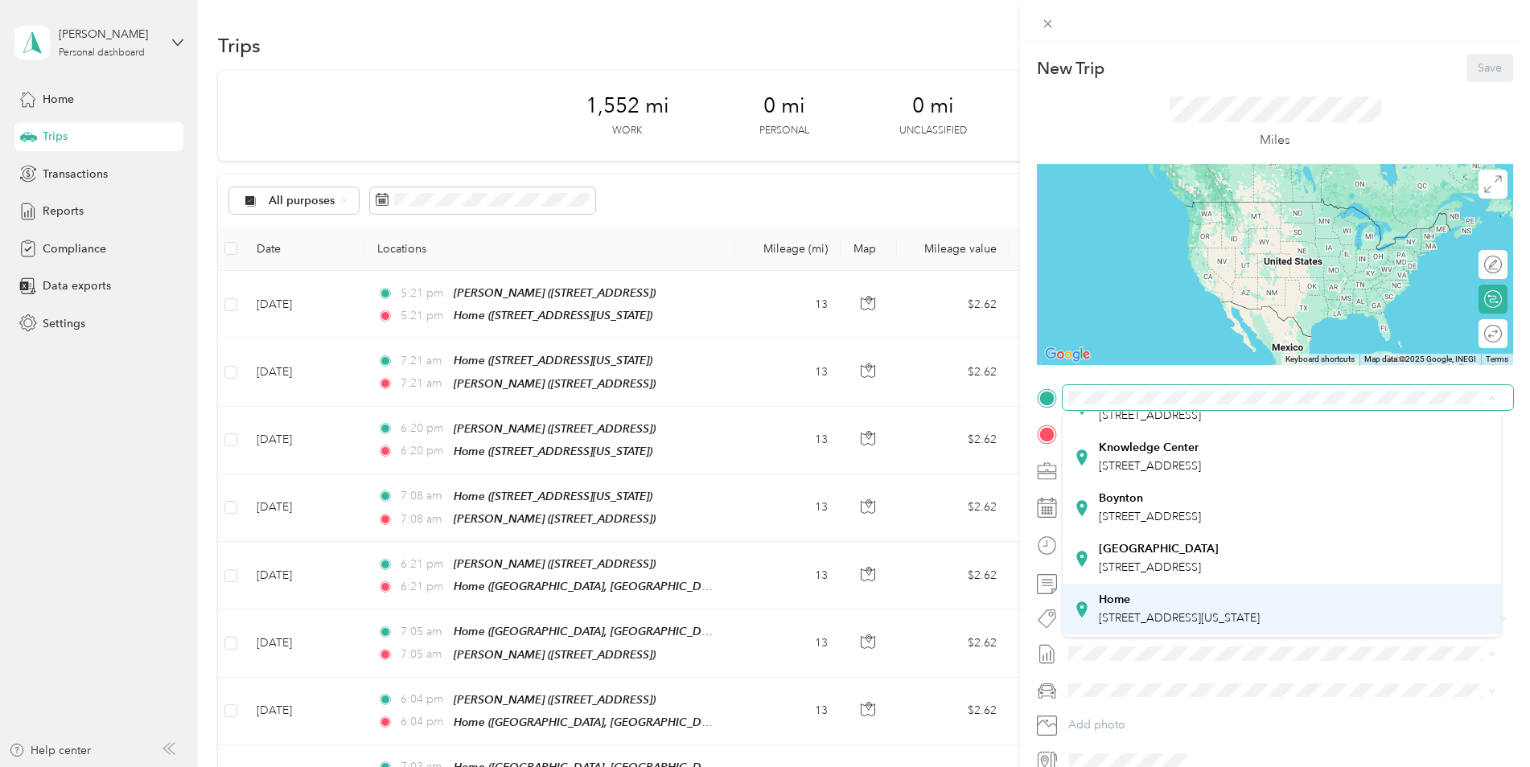
scroll to position [130, 0]
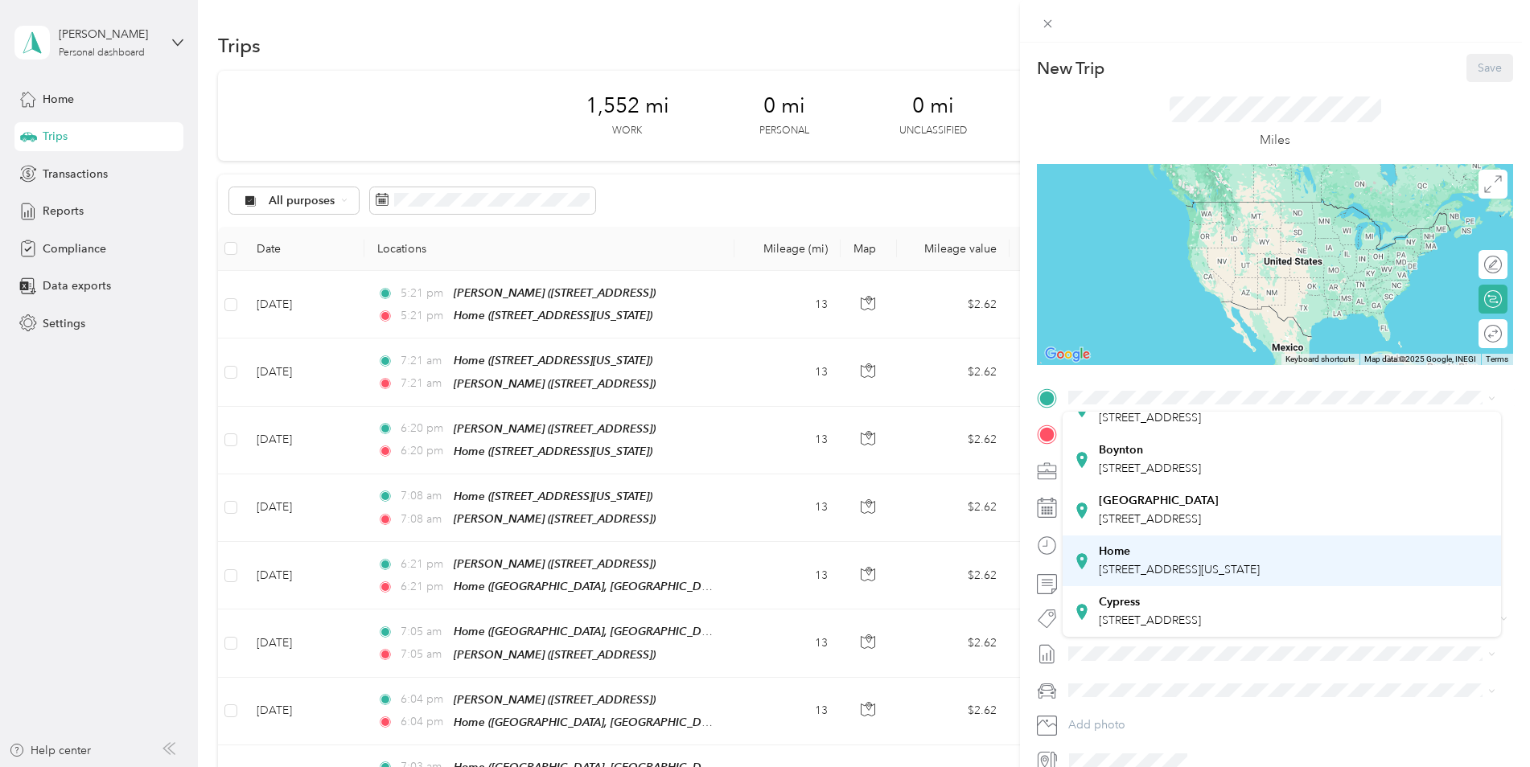
click at [1166, 563] on span "[STREET_ADDRESS][US_STATE]" at bounding box center [1179, 570] width 161 height 14
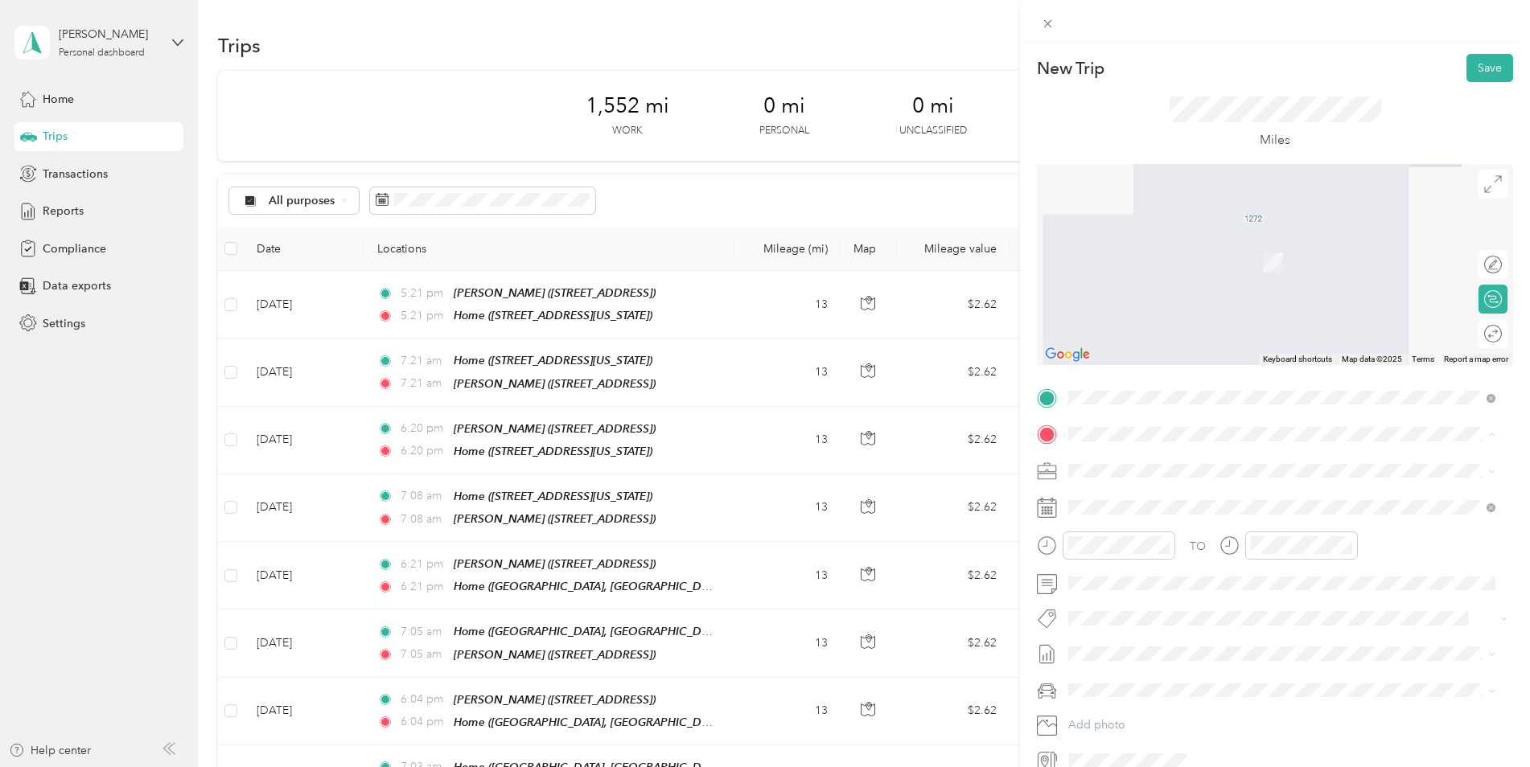
drag, startPoint x: 1141, startPoint y: 500, endPoint x: 1150, endPoint y: 494, distance: 10.9
click at [1142, 500] on strong "[PERSON_NAME]" at bounding box center [1146, 498] width 95 height 14
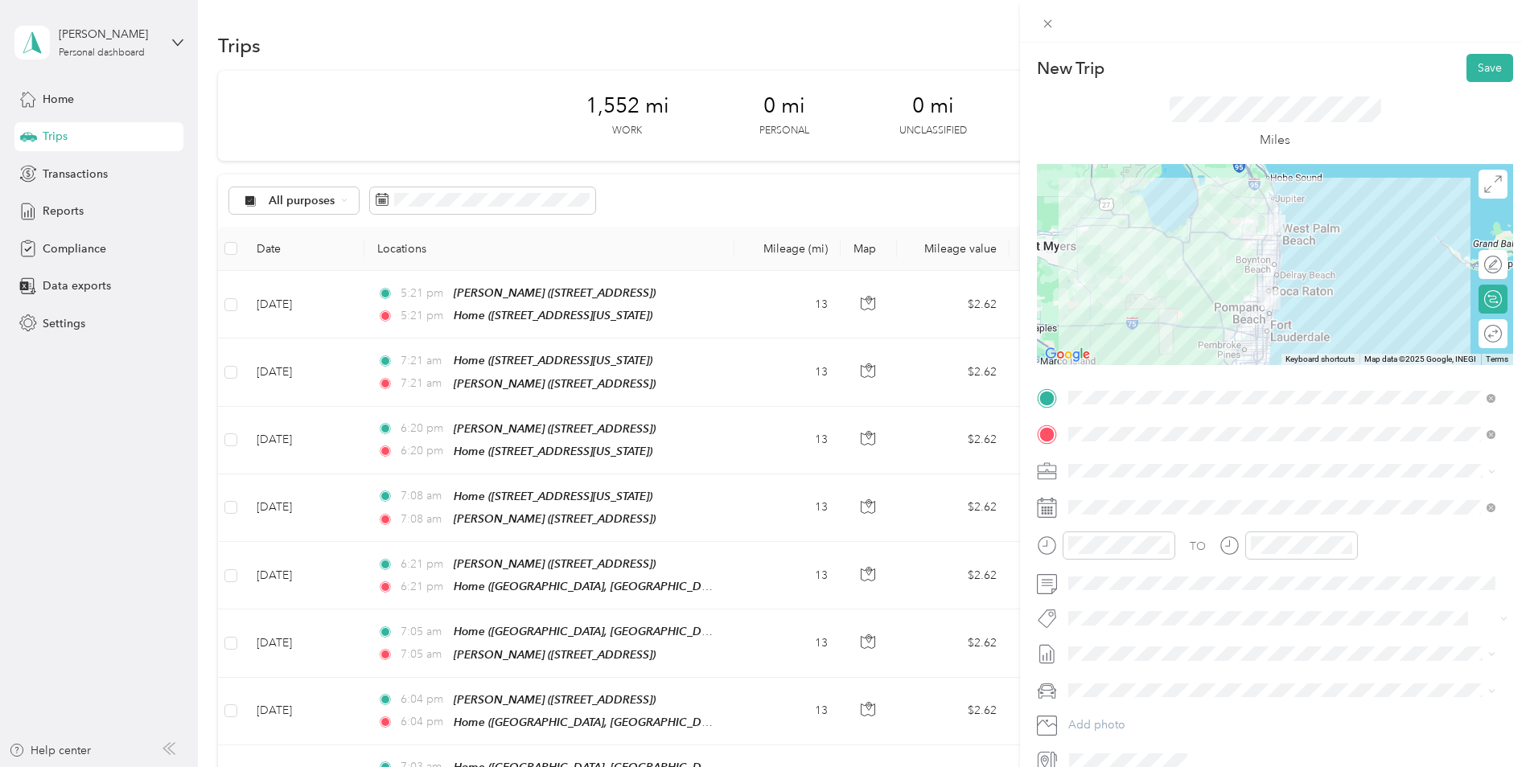
click at [1207, 122] on div "Miles" at bounding box center [1276, 124] width 212 height 54
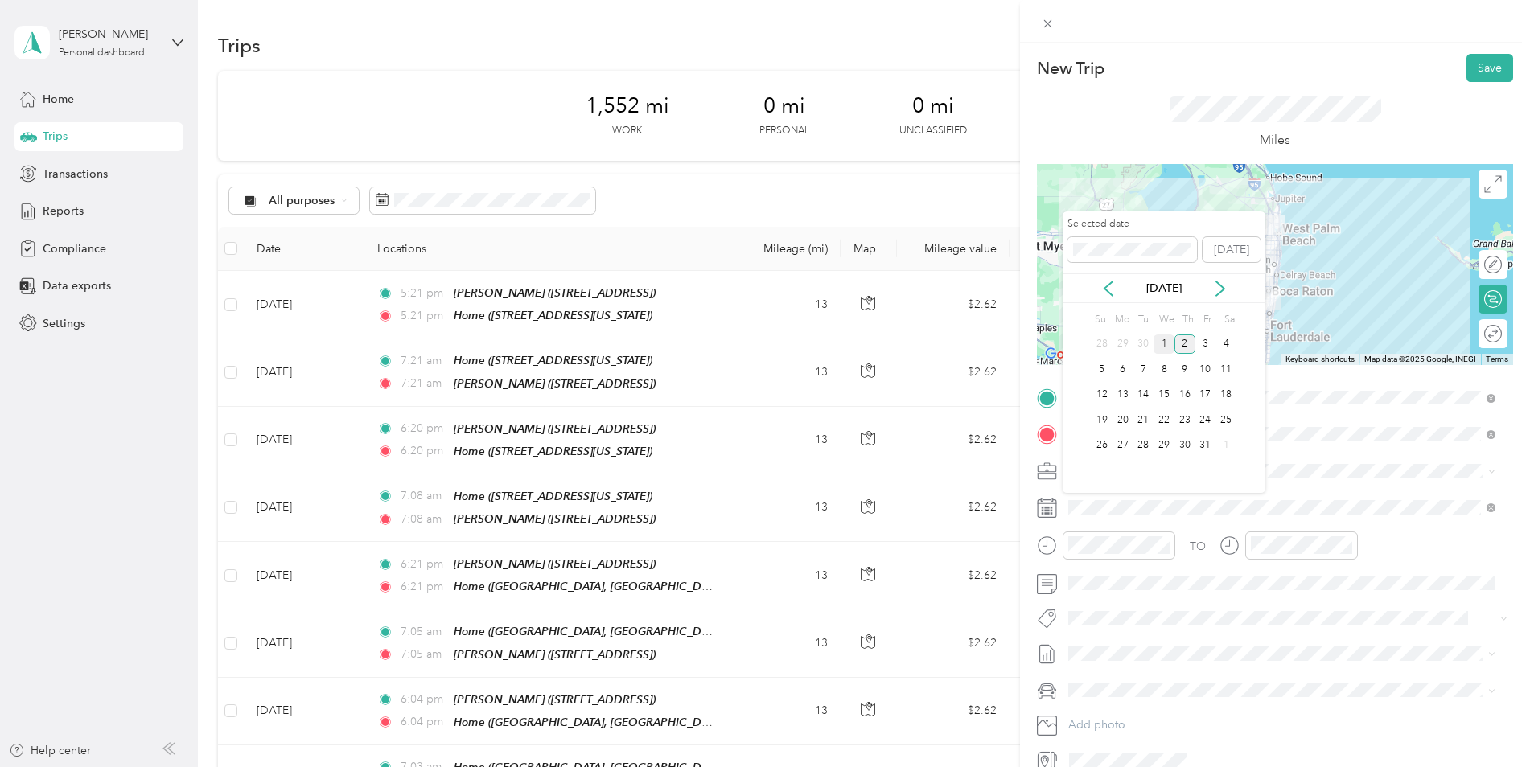
click at [1159, 335] on div "1" at bounding box center [1164, 345] width 21 height 20
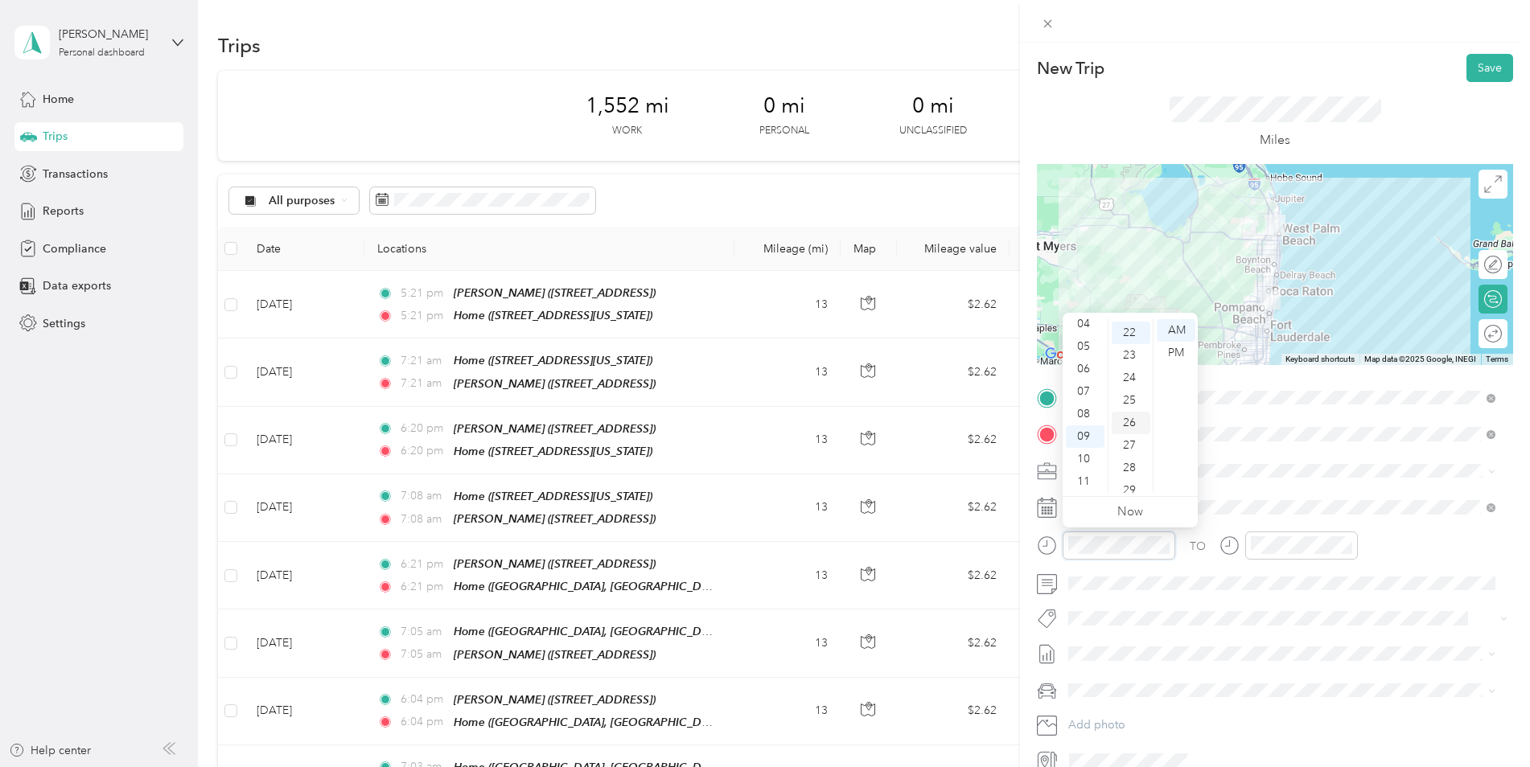
scroll to position [496, 0]
click at [1082, 392] on div "07" at bounding box center [1085, 392] width 39 height 23
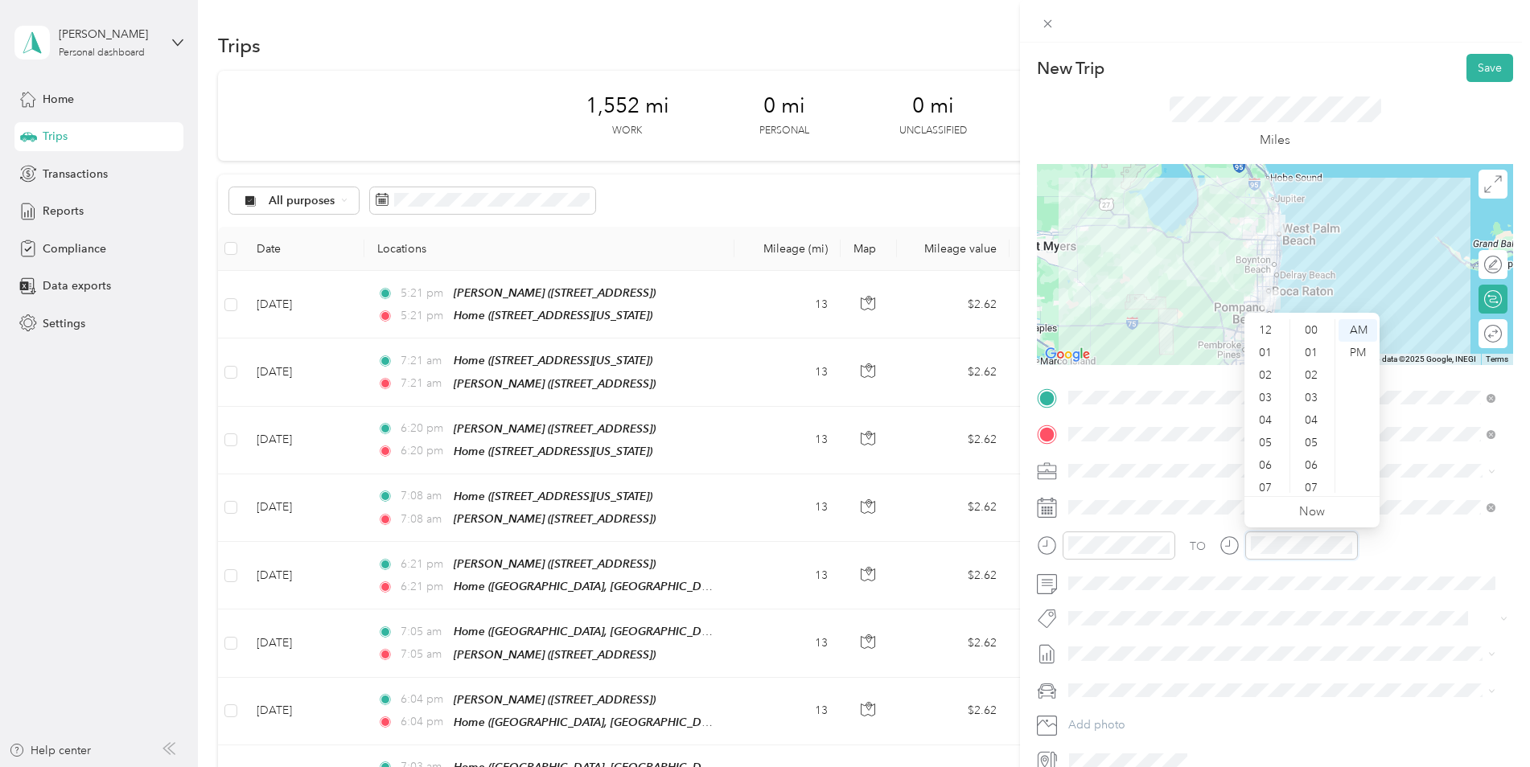
scroll to position [97, 0]
click at [1259, 389] on div "07" at bounding box center [1267, 392] width 39 height 23
click at [1474, 66] on button "Save" at bounding box center [1490, 68] width 47 height 28
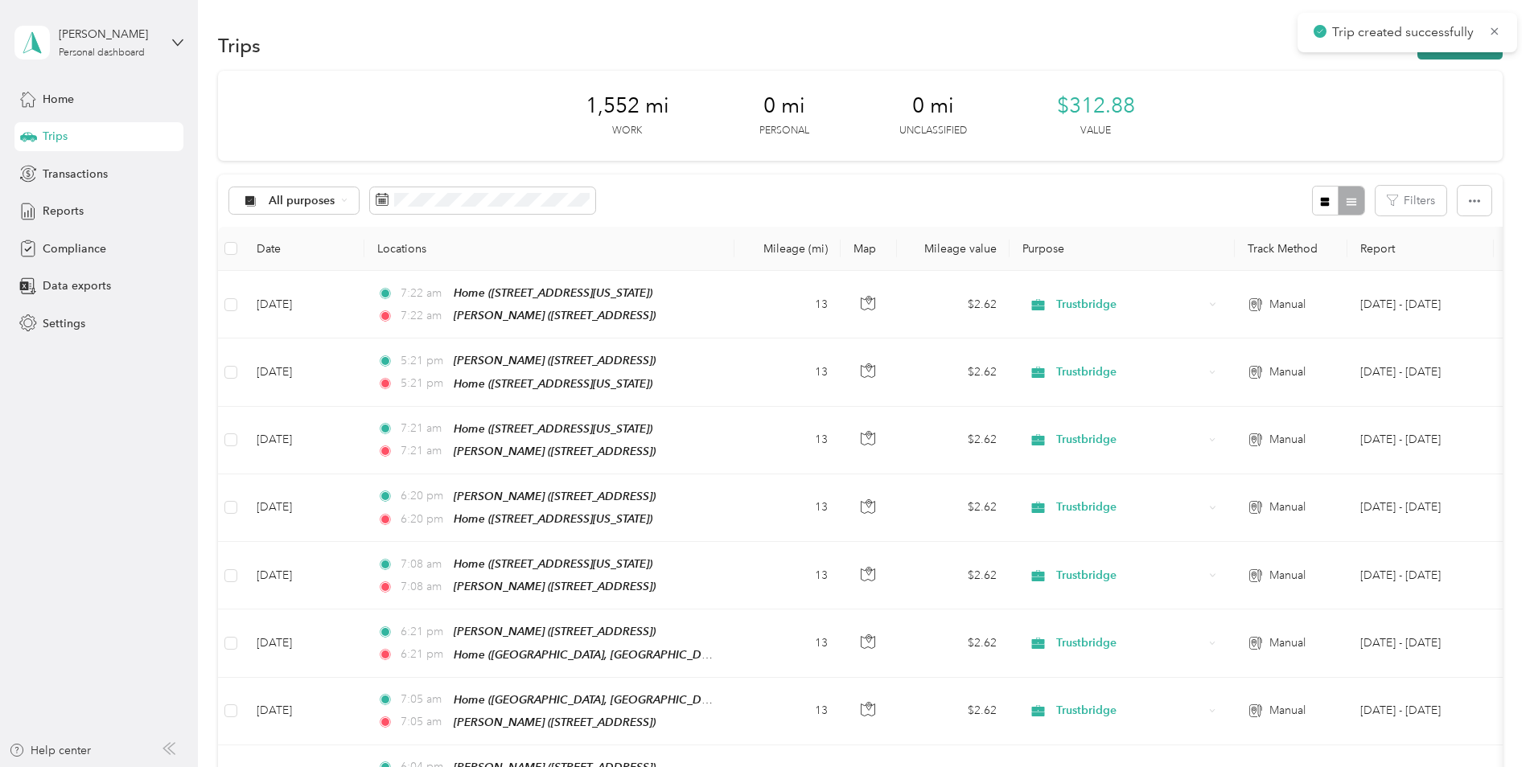
click at [1428, 55] on button "New trip" at bounding box center [1460, 45] width 85 height 28
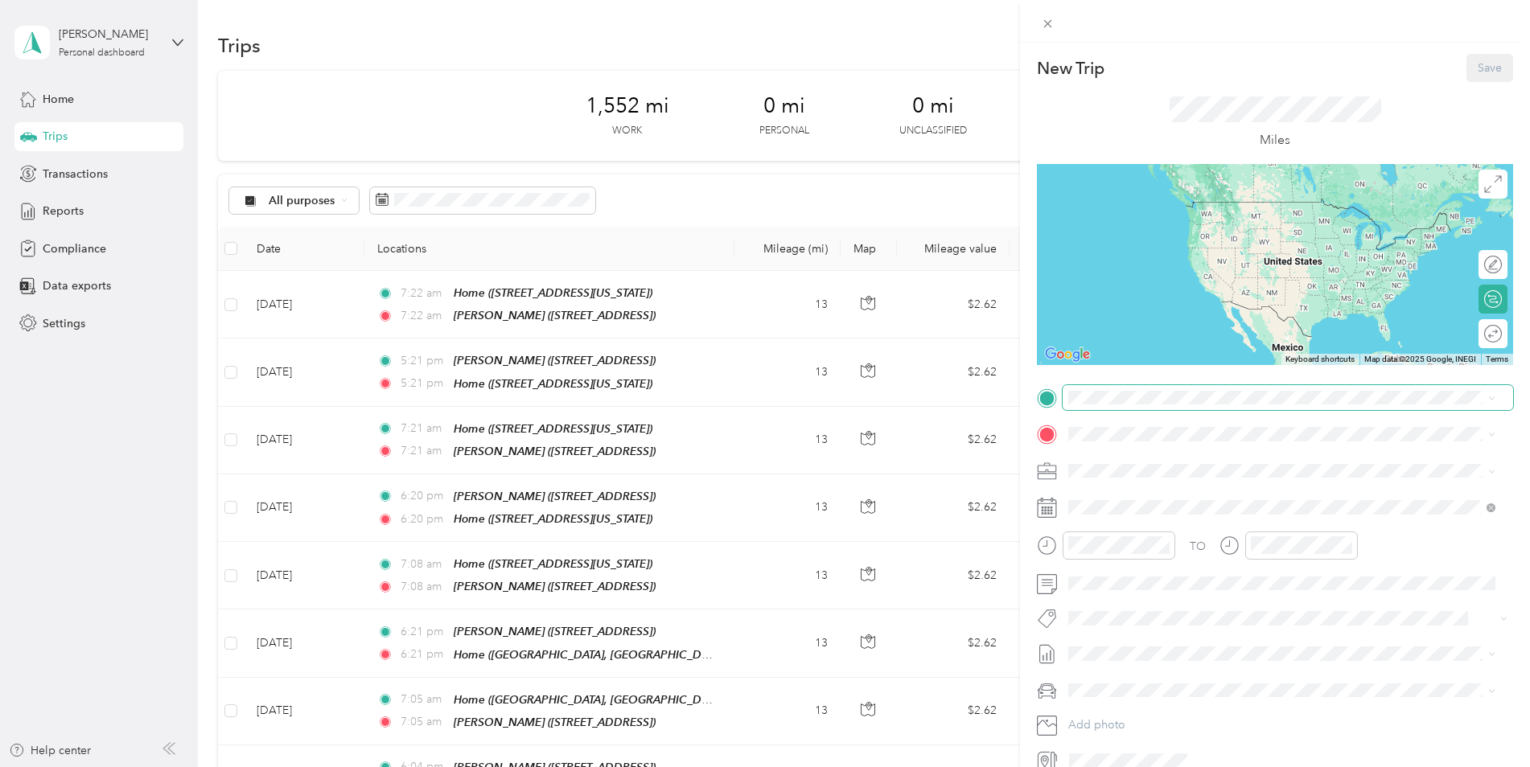
click at [1095, 405] on span at bounding box center [1288, 398] width 451 height 26
click at [1122, 464] on strong "[PERSON_NAME]" at bounding box center [1146, 462] width 95 height 14
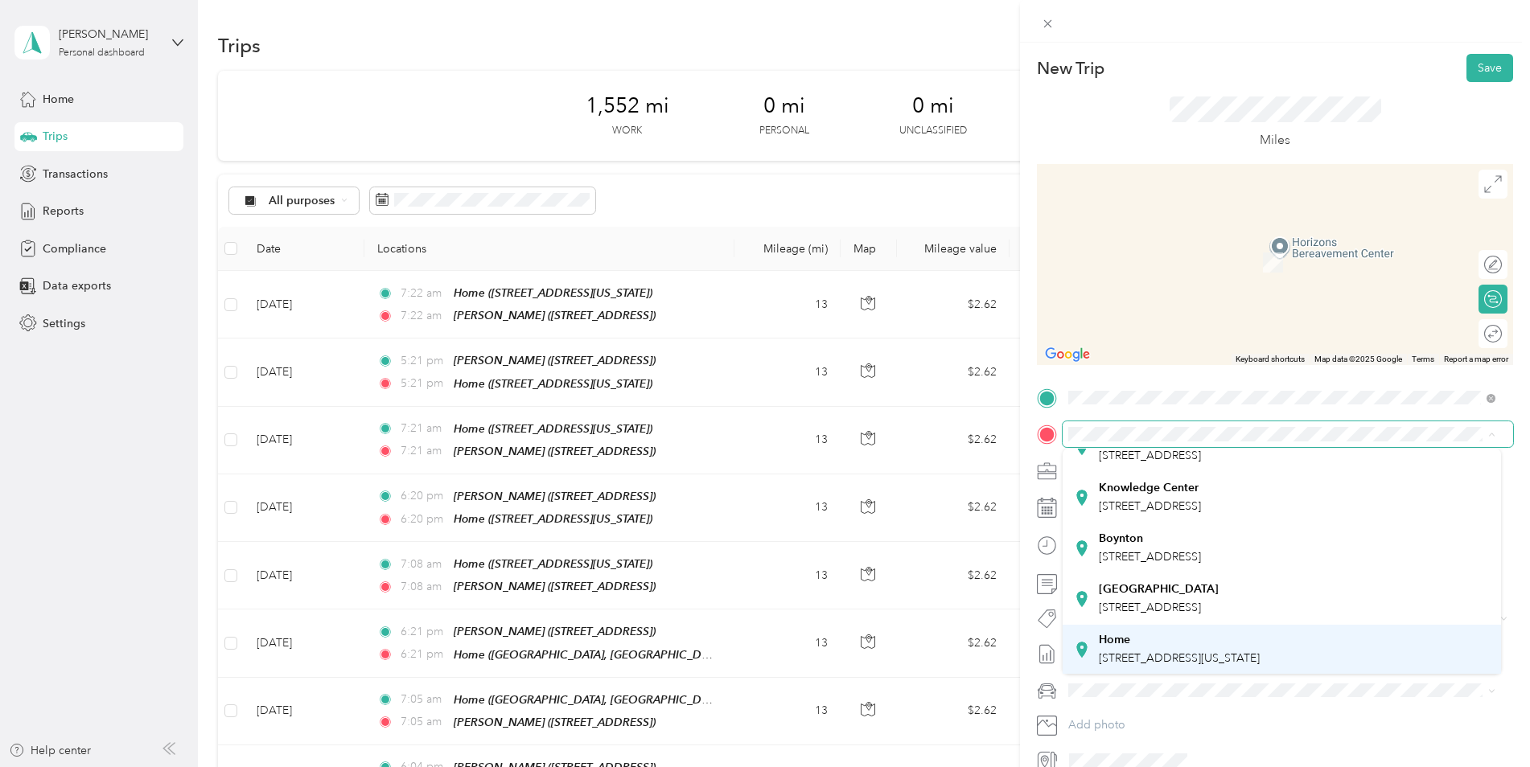
scroll to position [130, 0]
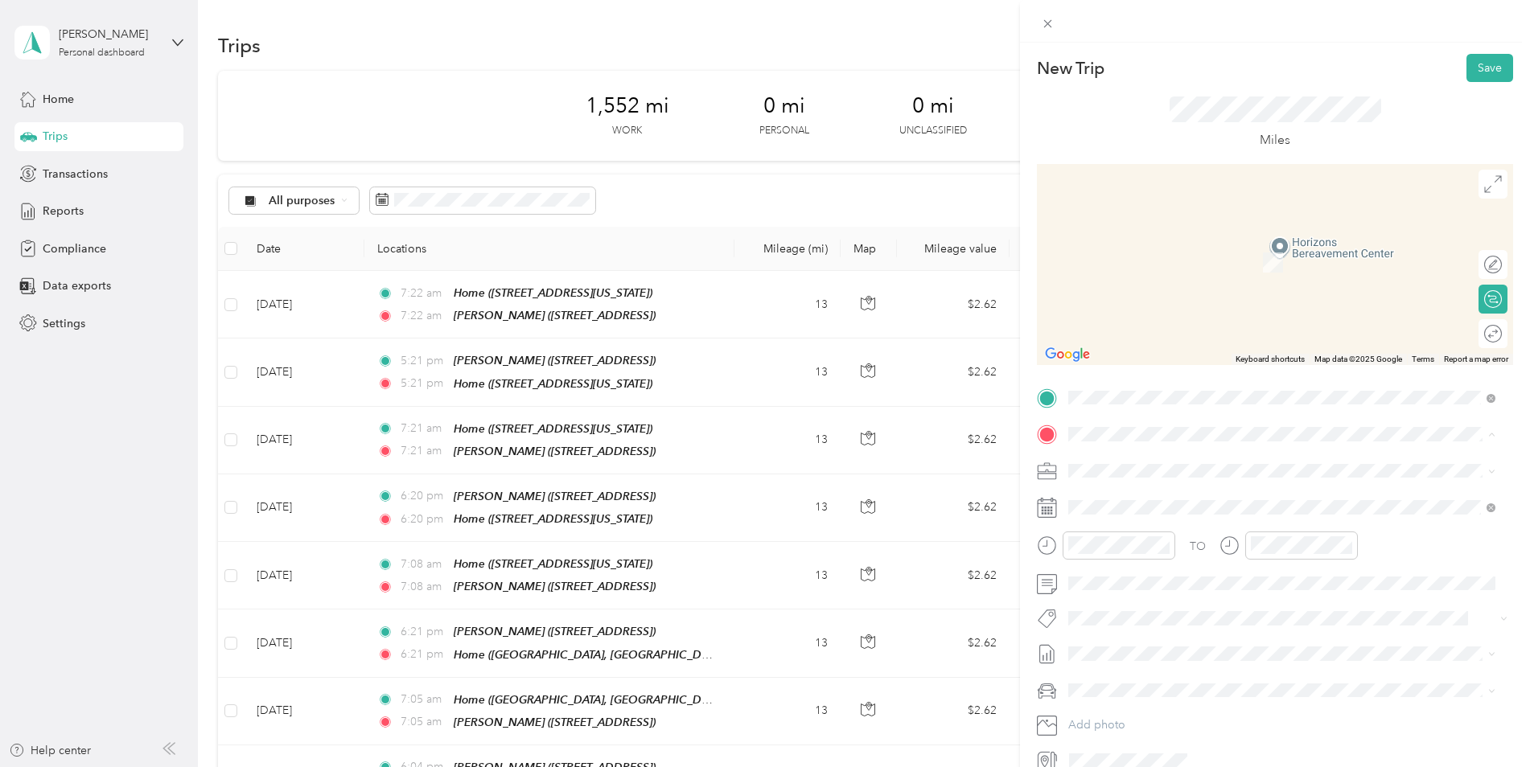
click at [1154, 599] on span "[STREET_ADDRESS][US_STATE]" at bounding box center [1179, 606] width 161 height 14
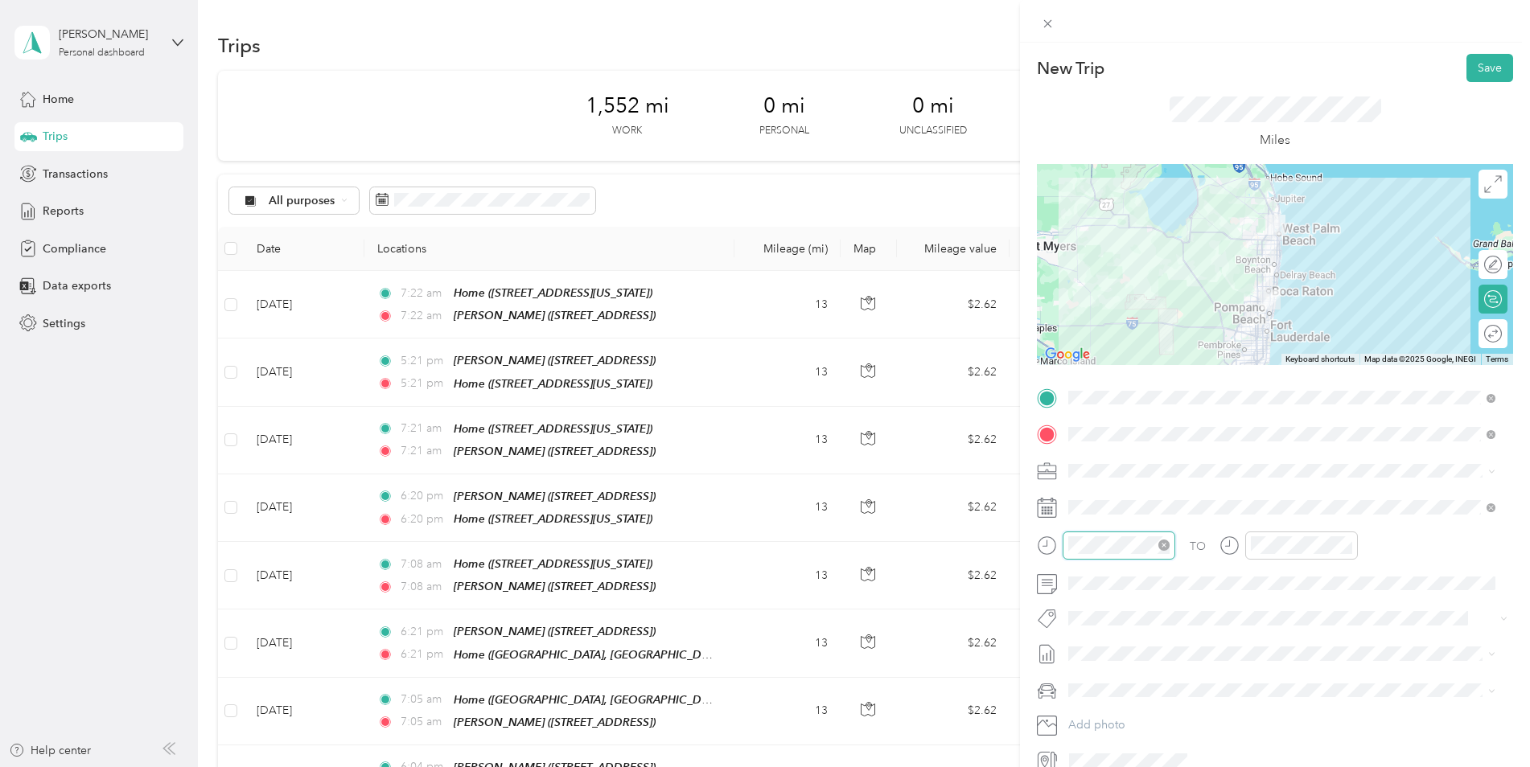
scroll to position [97, 0]
click at [1082, 393] on div "07" at bounding box center [1085, 392] width 39 height 23
click at [1179, 353] on div "PM" at bounding box center [1176, 353] width 39 height 23
click at [1267, 393] on div "07" at bounding box center [1267, 392] width 39 height 23
click at [1355, 348] on div "PM" at bounding box center [1358, 353] width 39 height 23
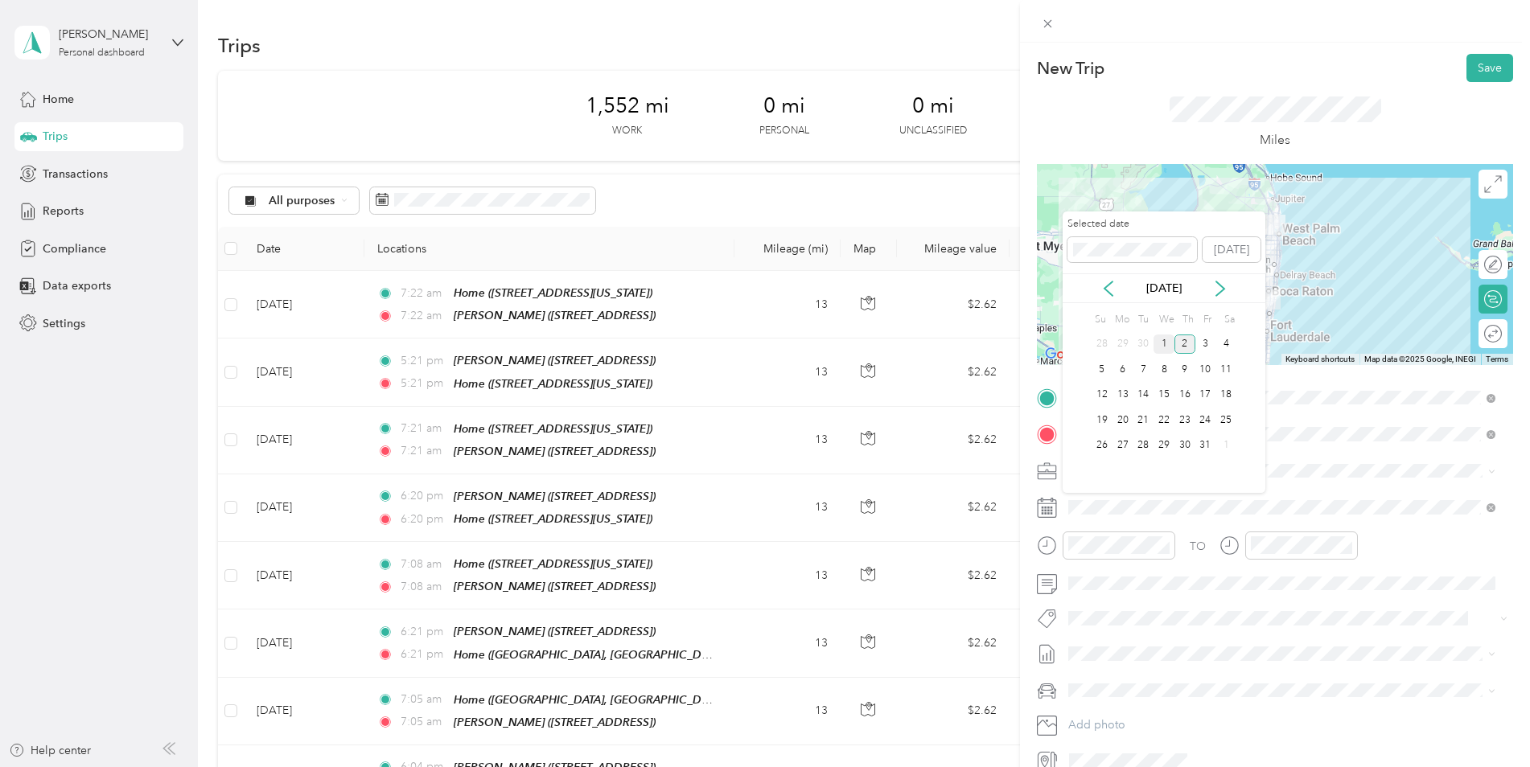
click at [1169, 347] on div "1" at bounding box center [1164, 345] width 21 height 20
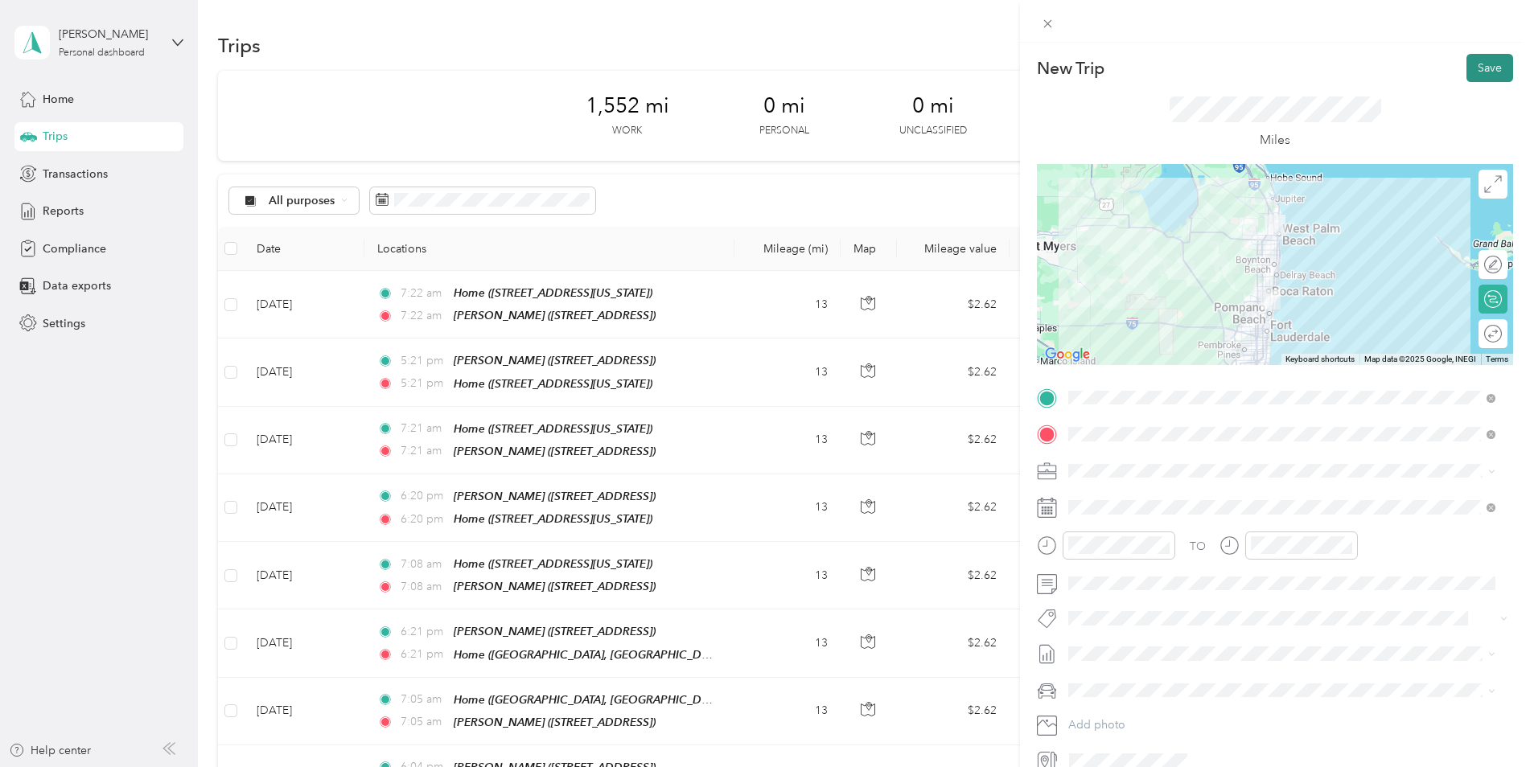
click at [1467, 72] on button "Save" at bounding box center [1490, 68] width 47 height 28
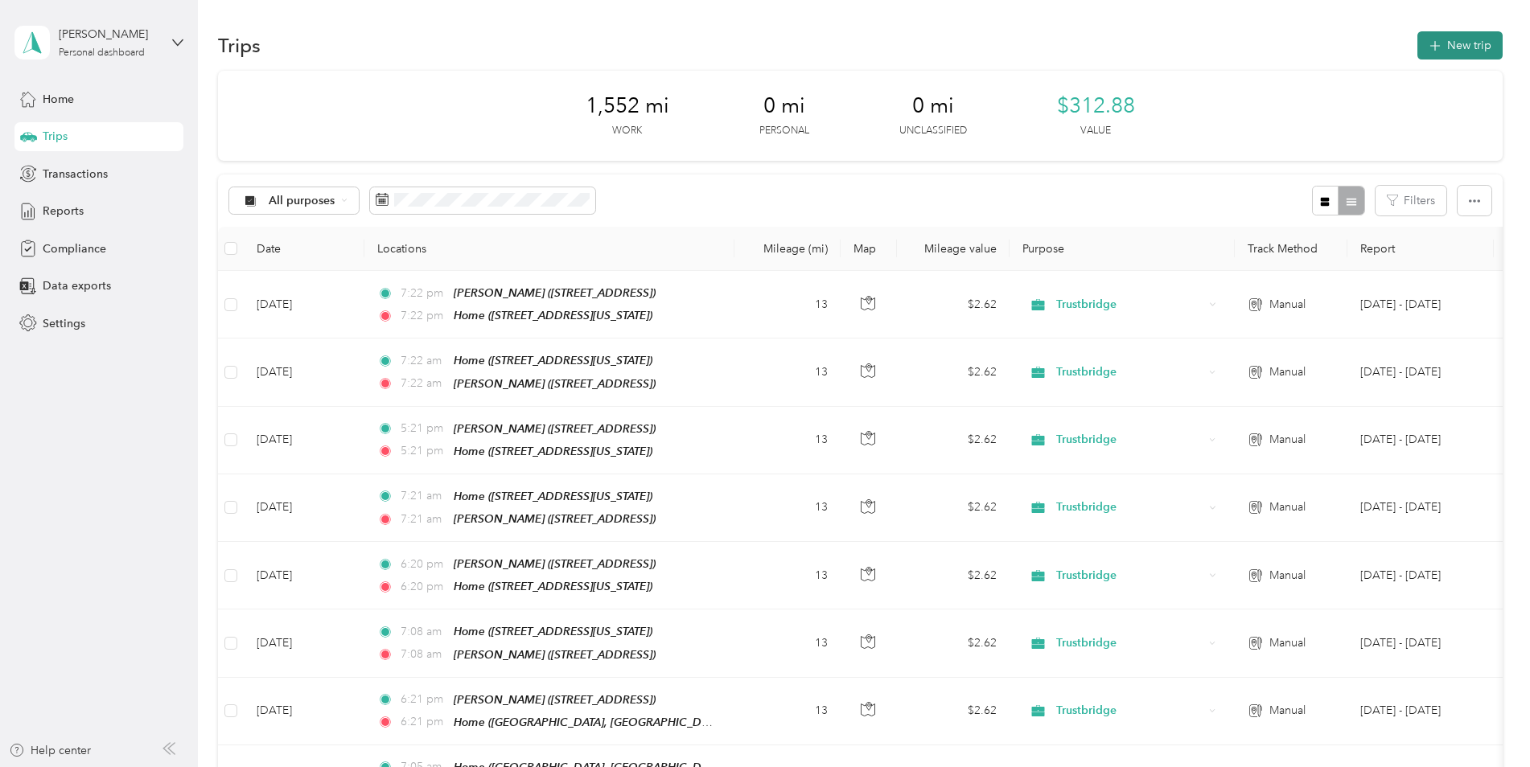
click at [1436, 57] on button "New trip" at bounding box center [1460, 45] width 85 height 28
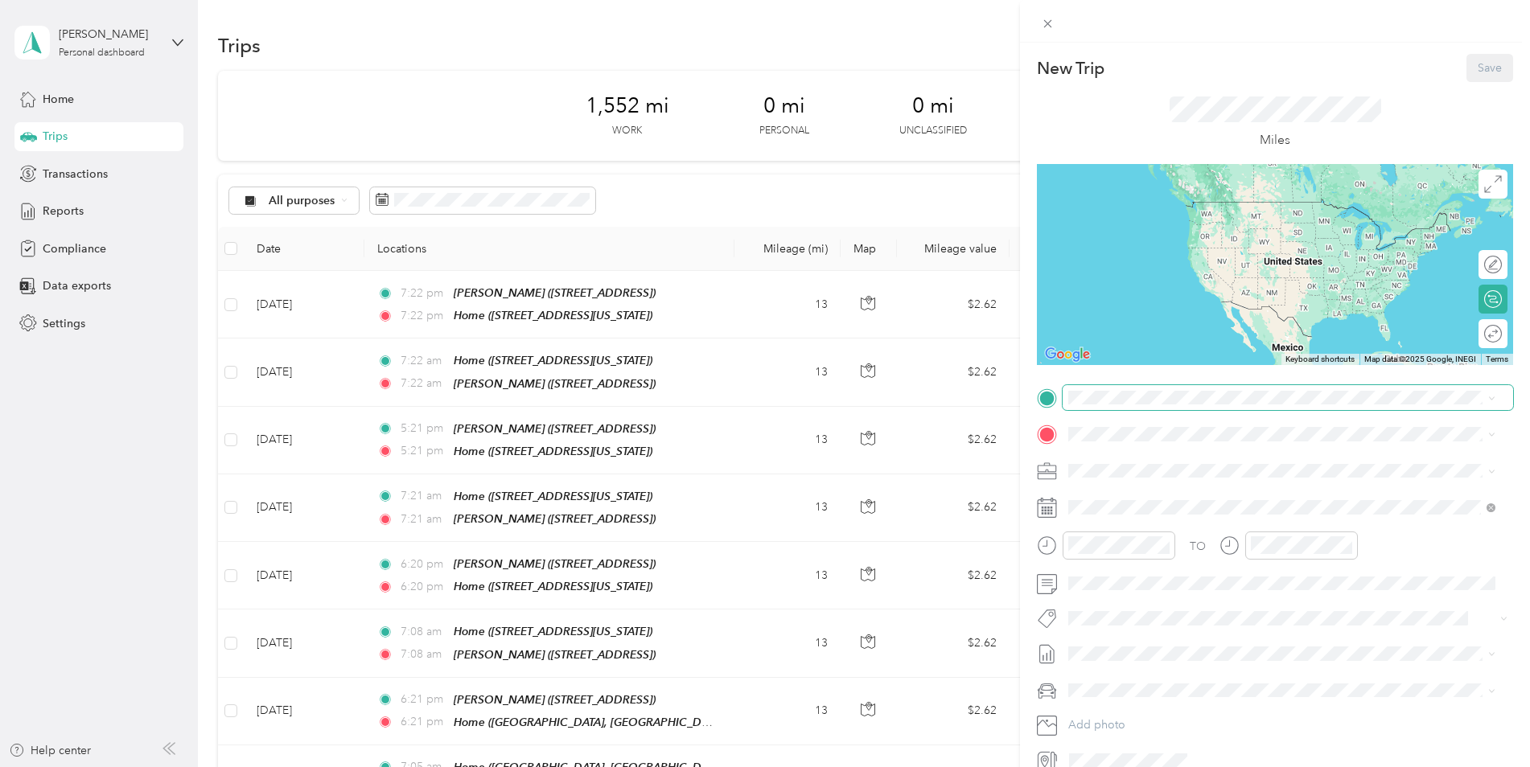
click at [1129, 407] on span at bounding box center [1288, 398] width 451 height 26
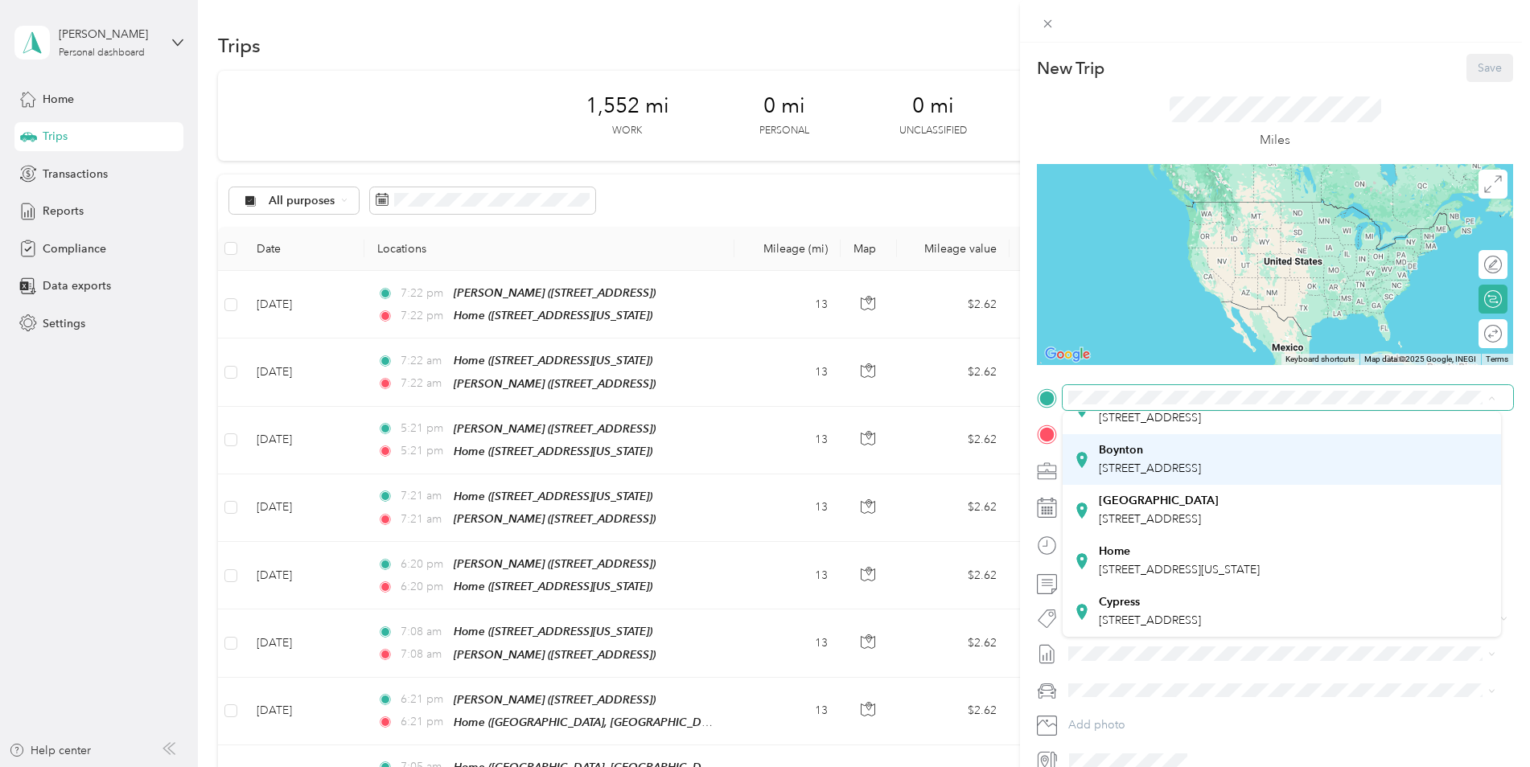
scroll to position [130, 0]
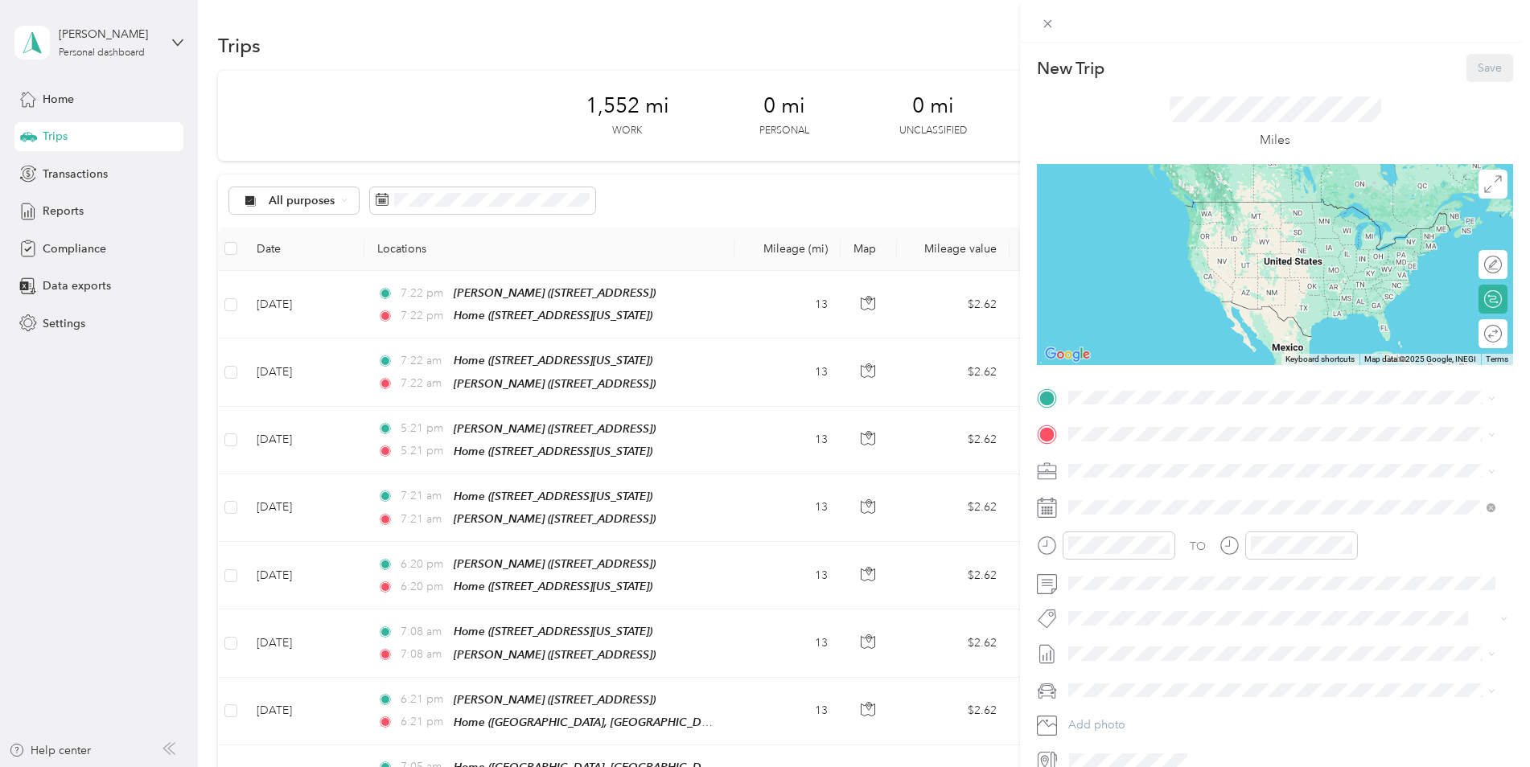
click at [1147, 560] on div "Home [STREET_ADDRESS][US_STATE]" at bounding box center [1179, 558] width 161 height 34
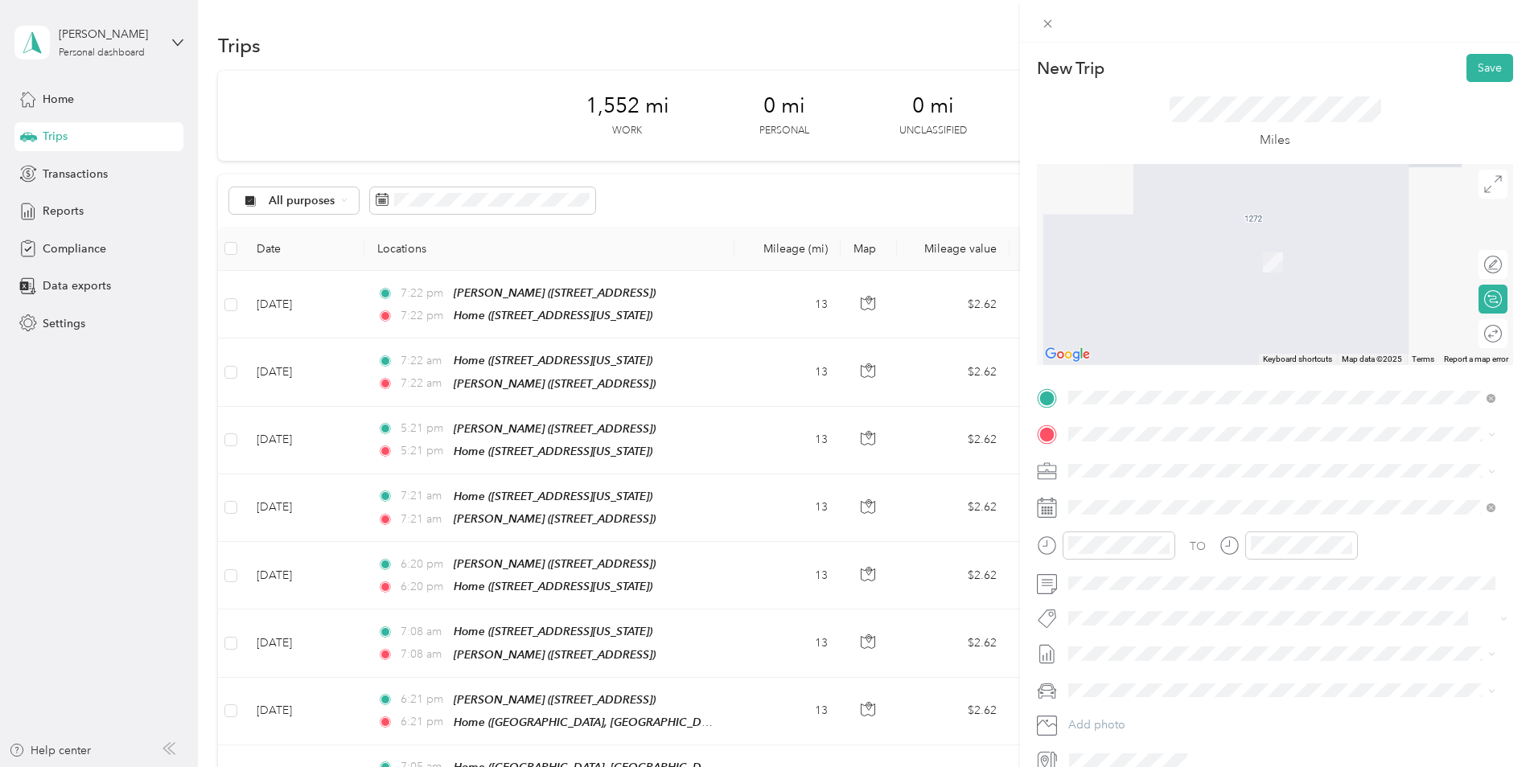
click at [1121, 493] on strong "[PERSON_NAME]" at bounding box center [1146, 497] width 95 height 14
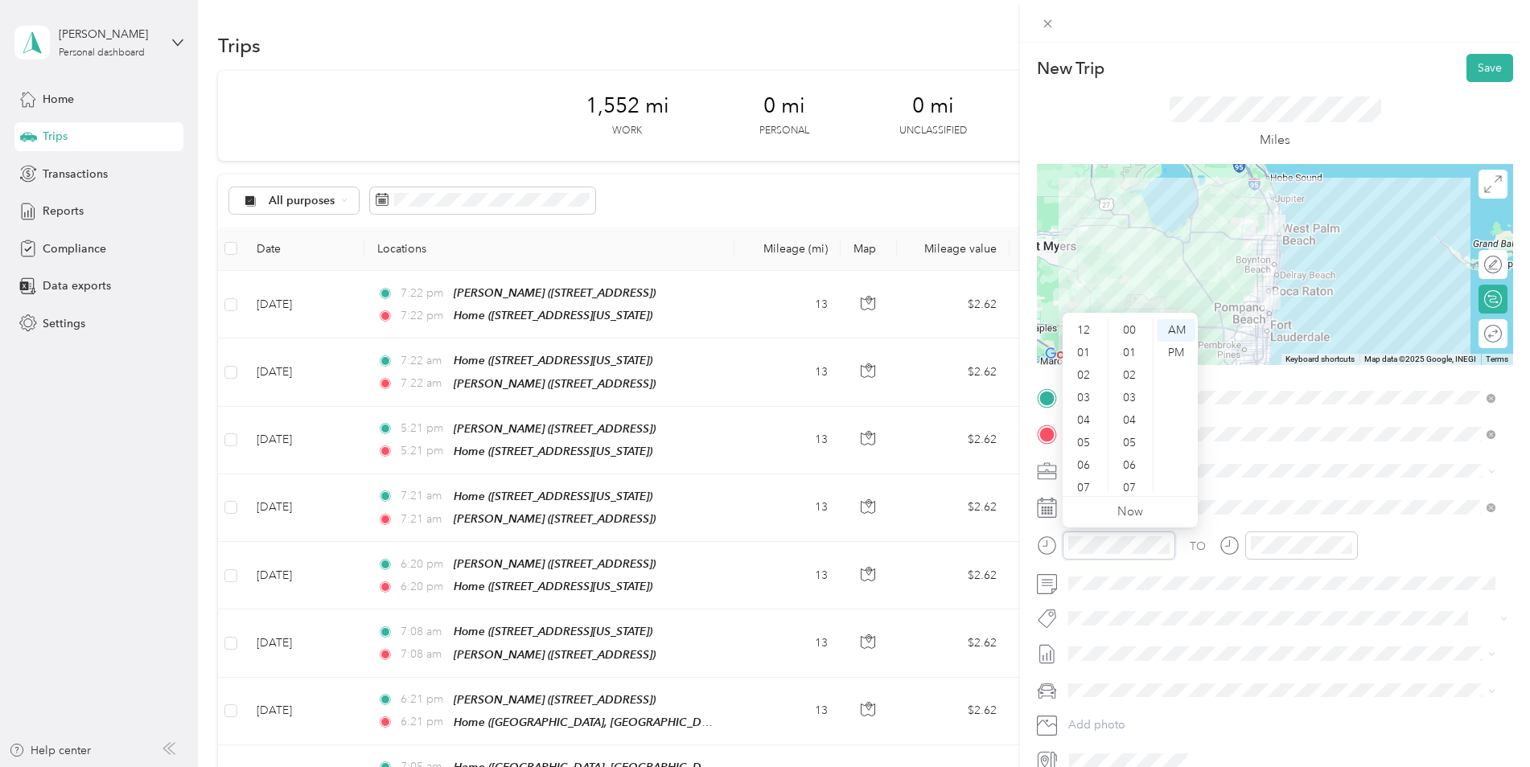
scroll to position [97, 0]
click at [1090, 389] on div "07" at bounding box center [1085, 392] width 39 height 23
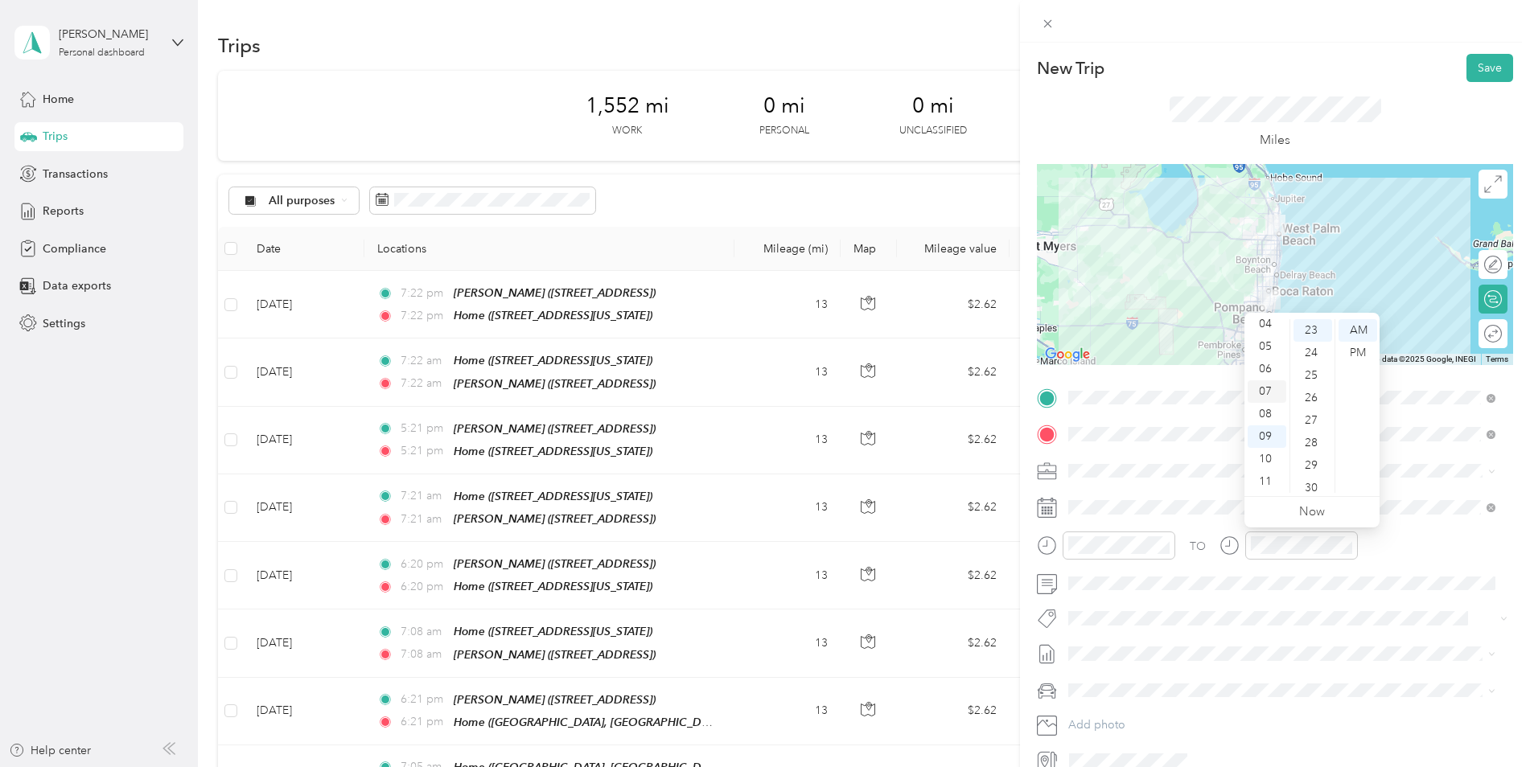
click at [1264, 391] on div "07" at bounding box center [1267, 392] width 39 height 23
click at [1471, 533] on div "TO" at bounding box center [1275, 551] width 476 height 39
click at [1467, 70] on button "Save" at bounding box center [1490, 68] width 47 height 28
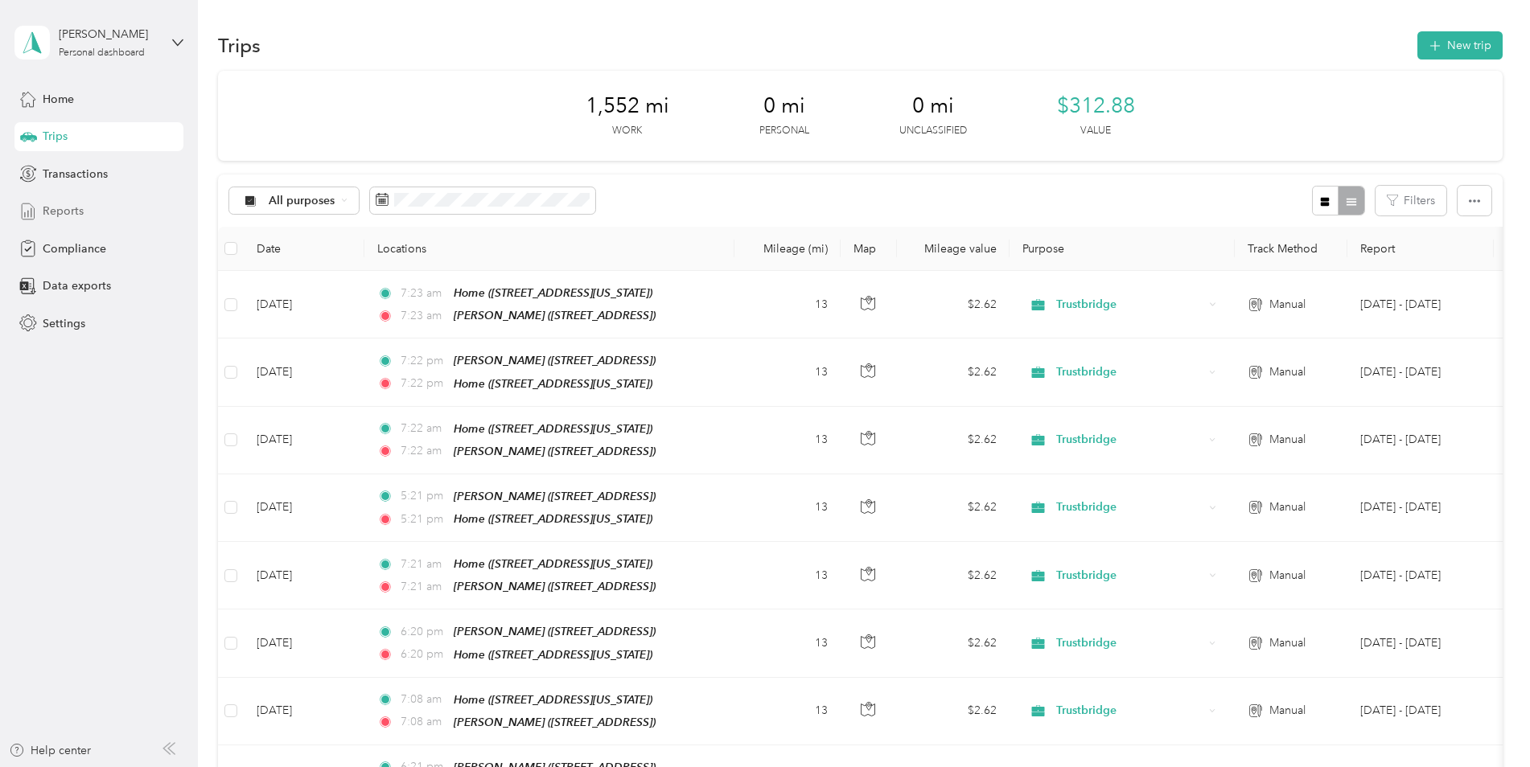
click at [75, 214] on span "Reports" at bounding box center [63, 211] width 41 height 17
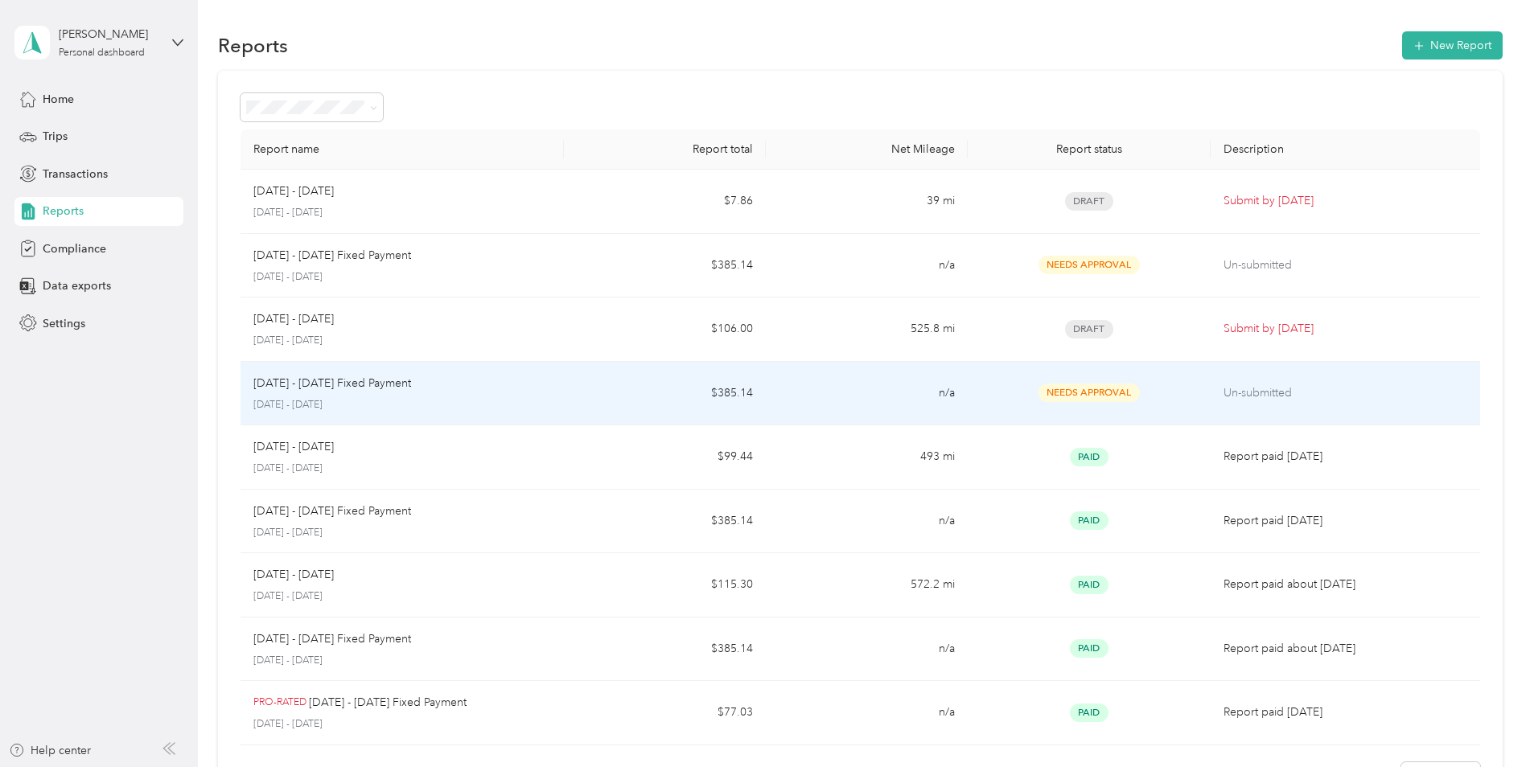
click at [758, 382] on td "$385.14" at bounding box center [665, 394] width 202 height 64
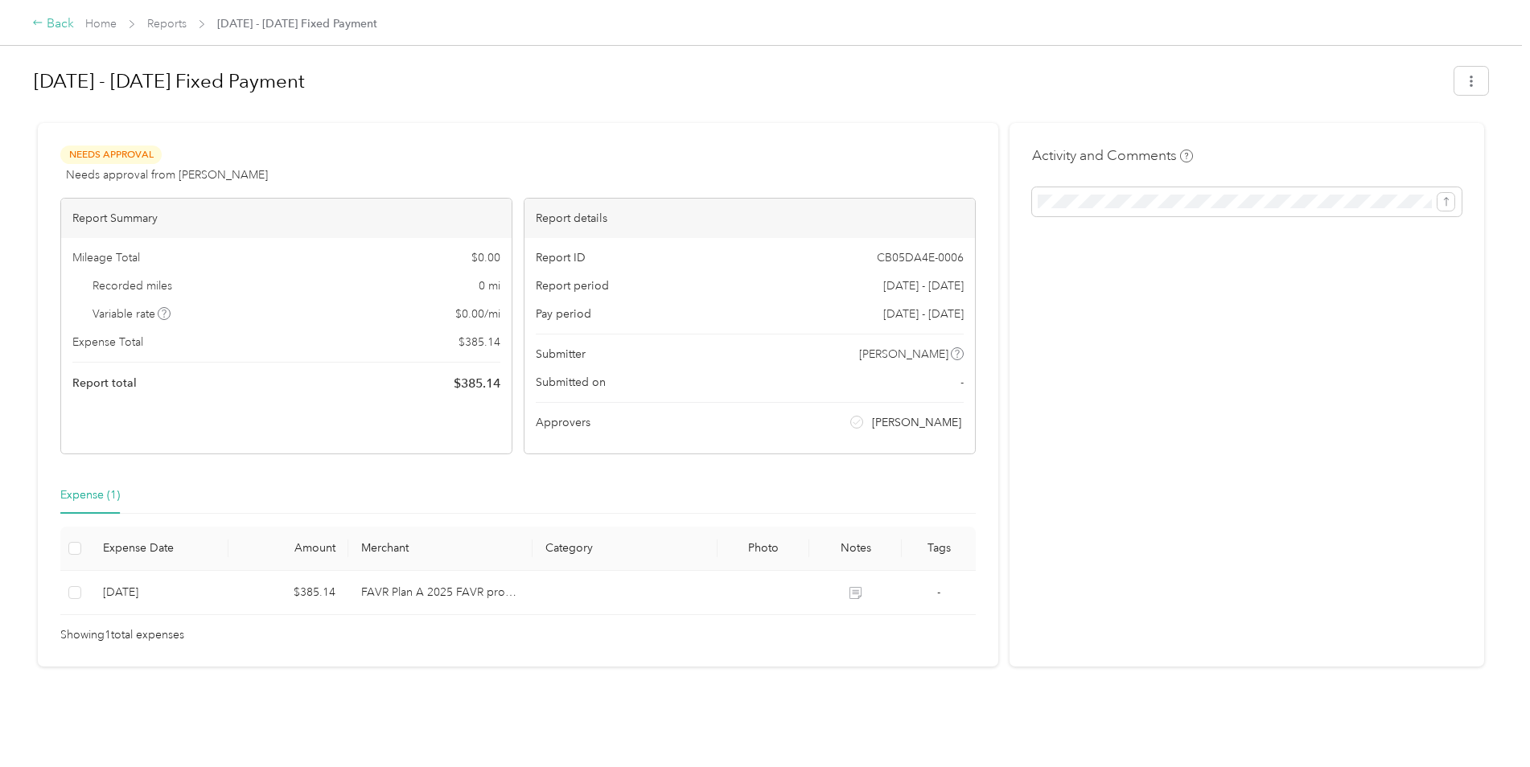
click at [36, 26] on icon at bounding box center [37, 22] width 11 height 11
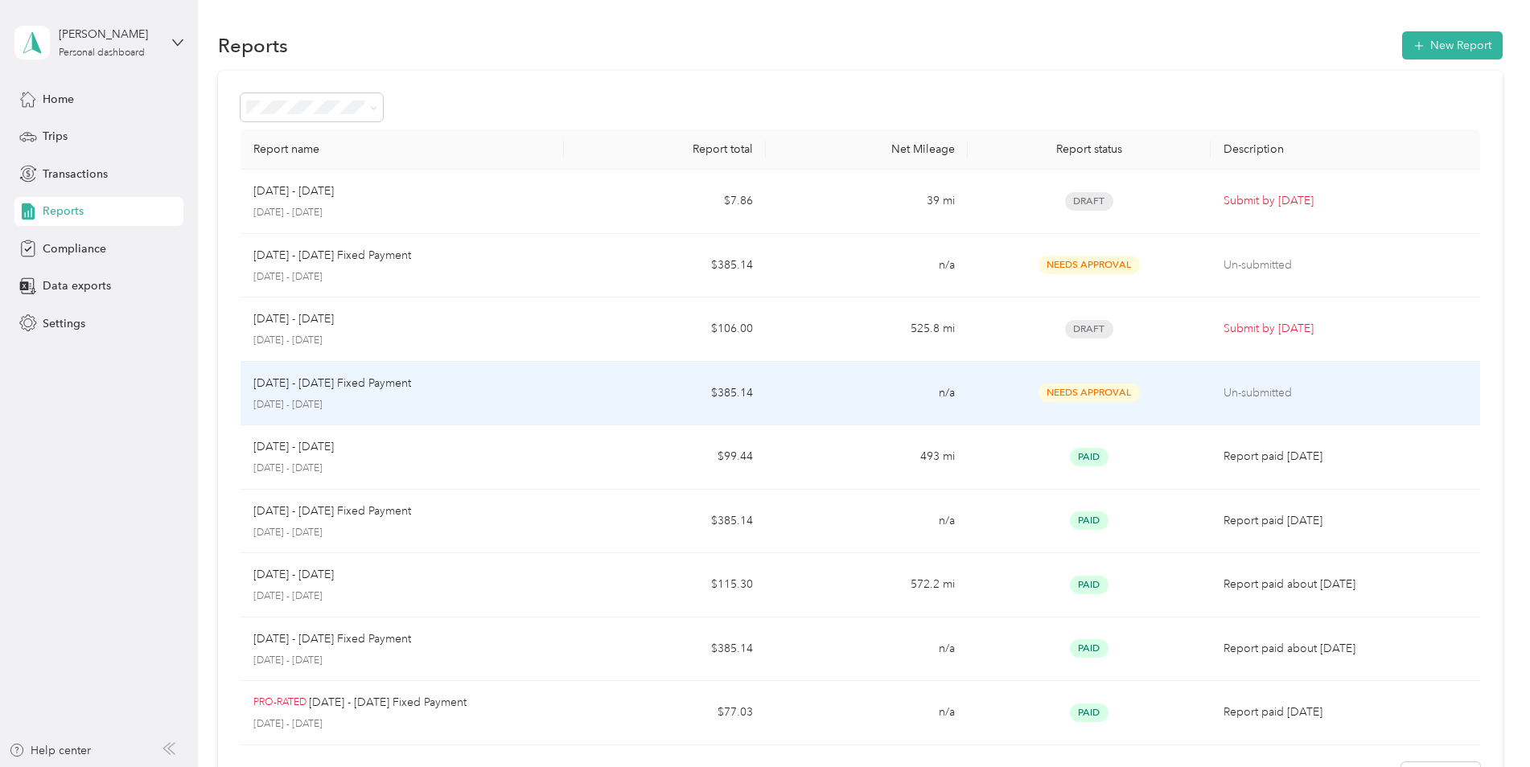
click at [784, 411] on td "n/a" at bounding box center [867, 394] width 202 height 64
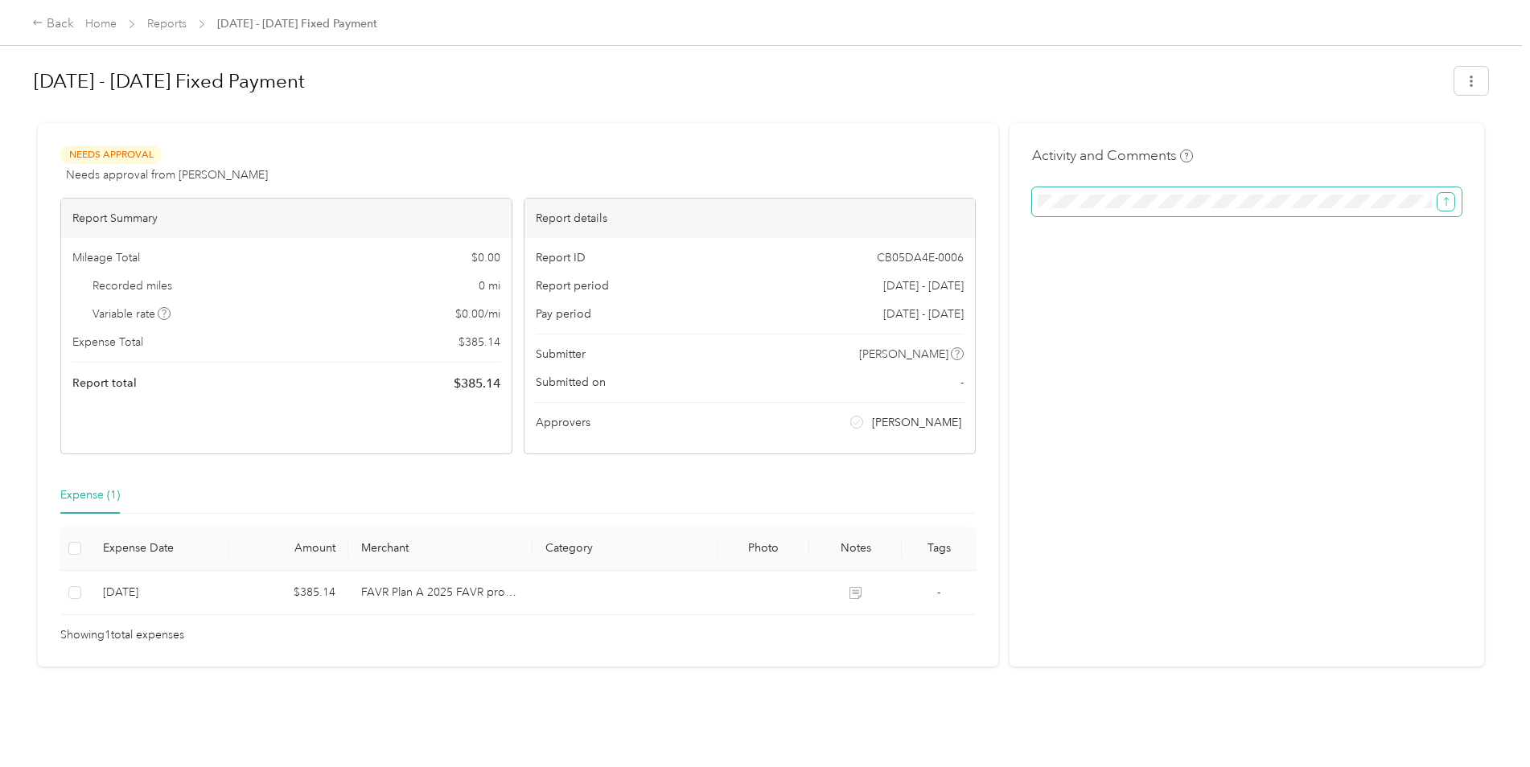
click at [1444, 203] on icon "submit" at bounding box center [1446, 201] width 11 height 11
click at [53, 19] on div "Back" at bounding box center [53, 23] width 42 height 19
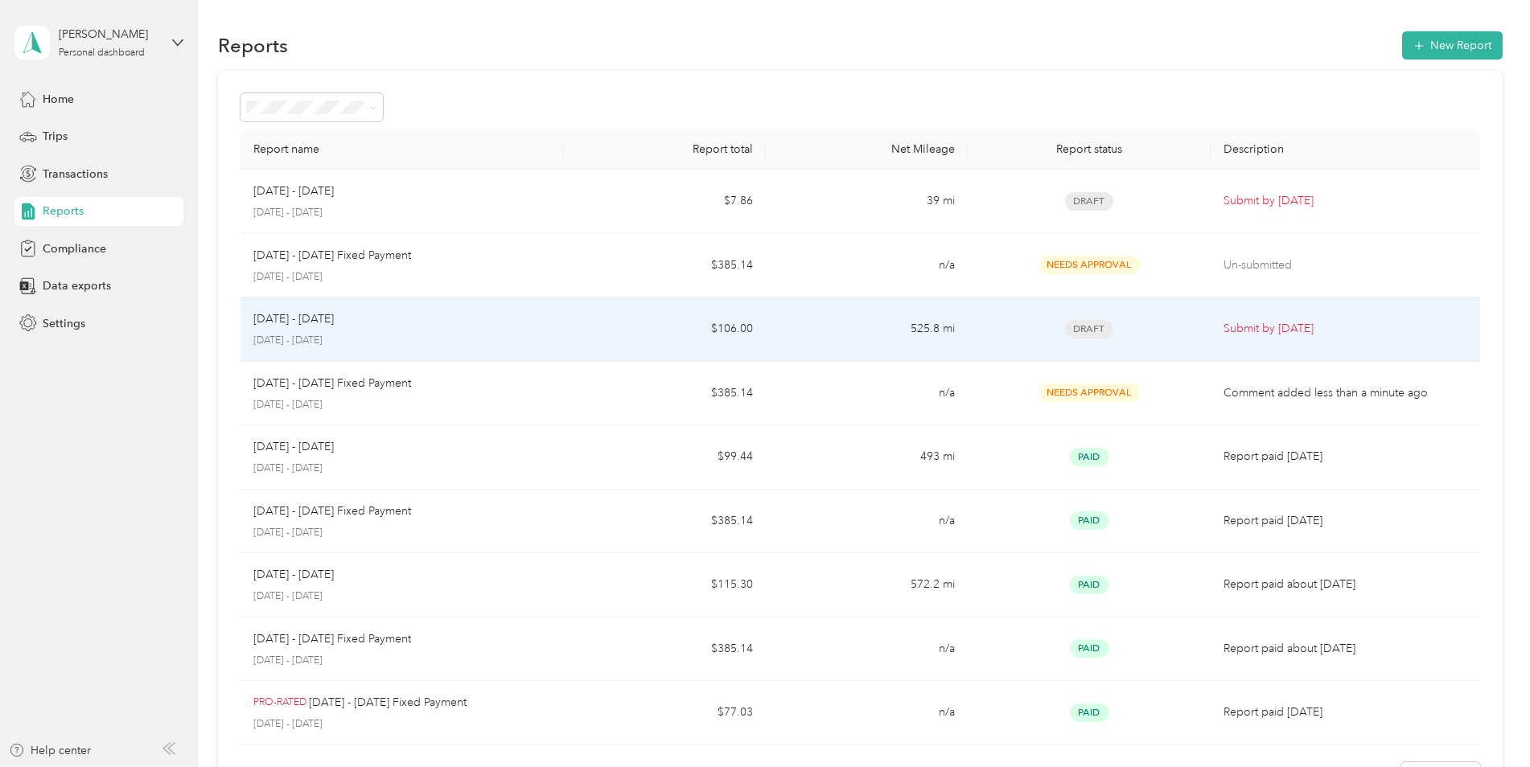
click at [981, 317] on td "Draft" at bounding box center [1089, 330] width 242 height 64
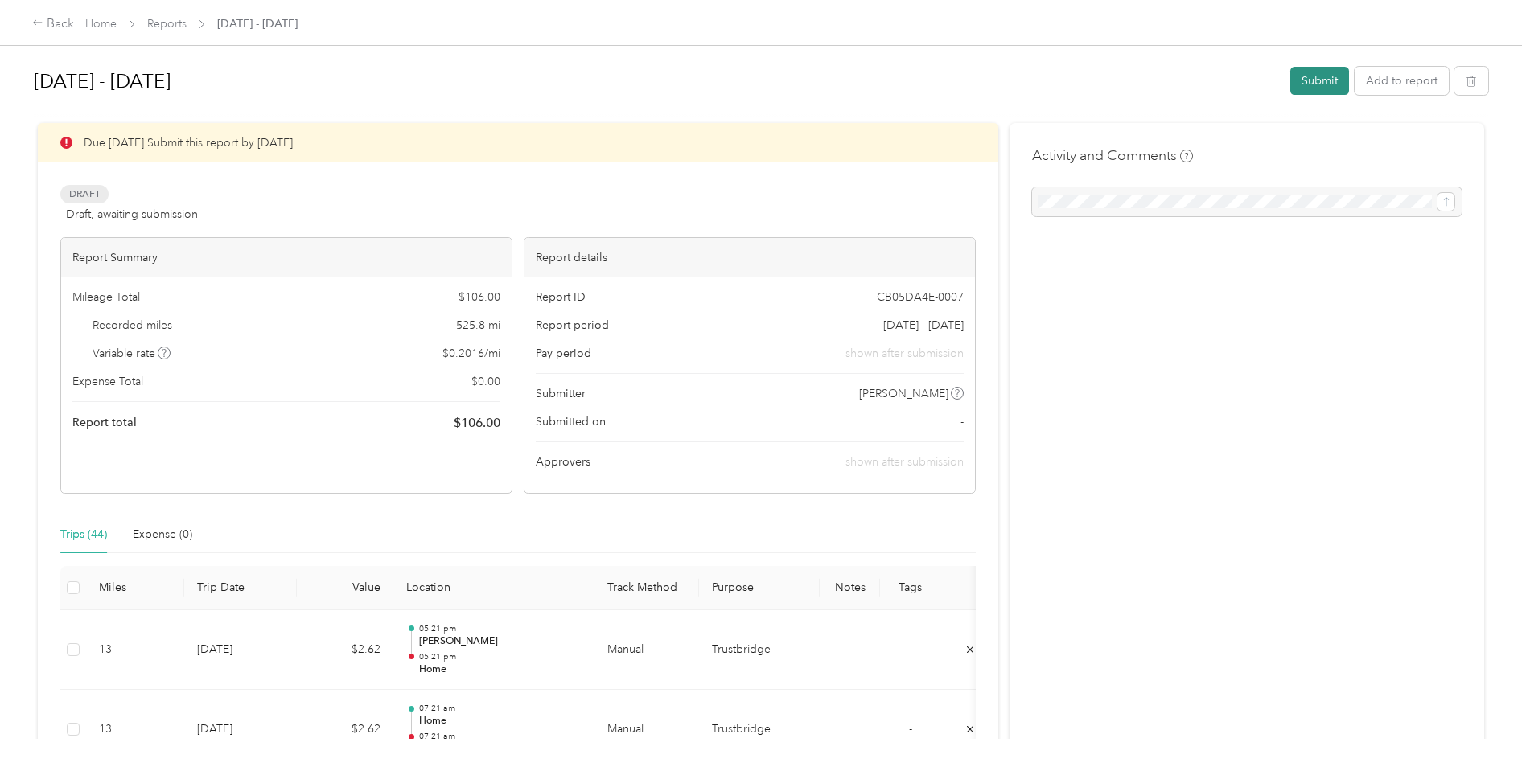
click at [1303, 93] on button "Submit" at bounding box center [1319, 81] width 59 height 28
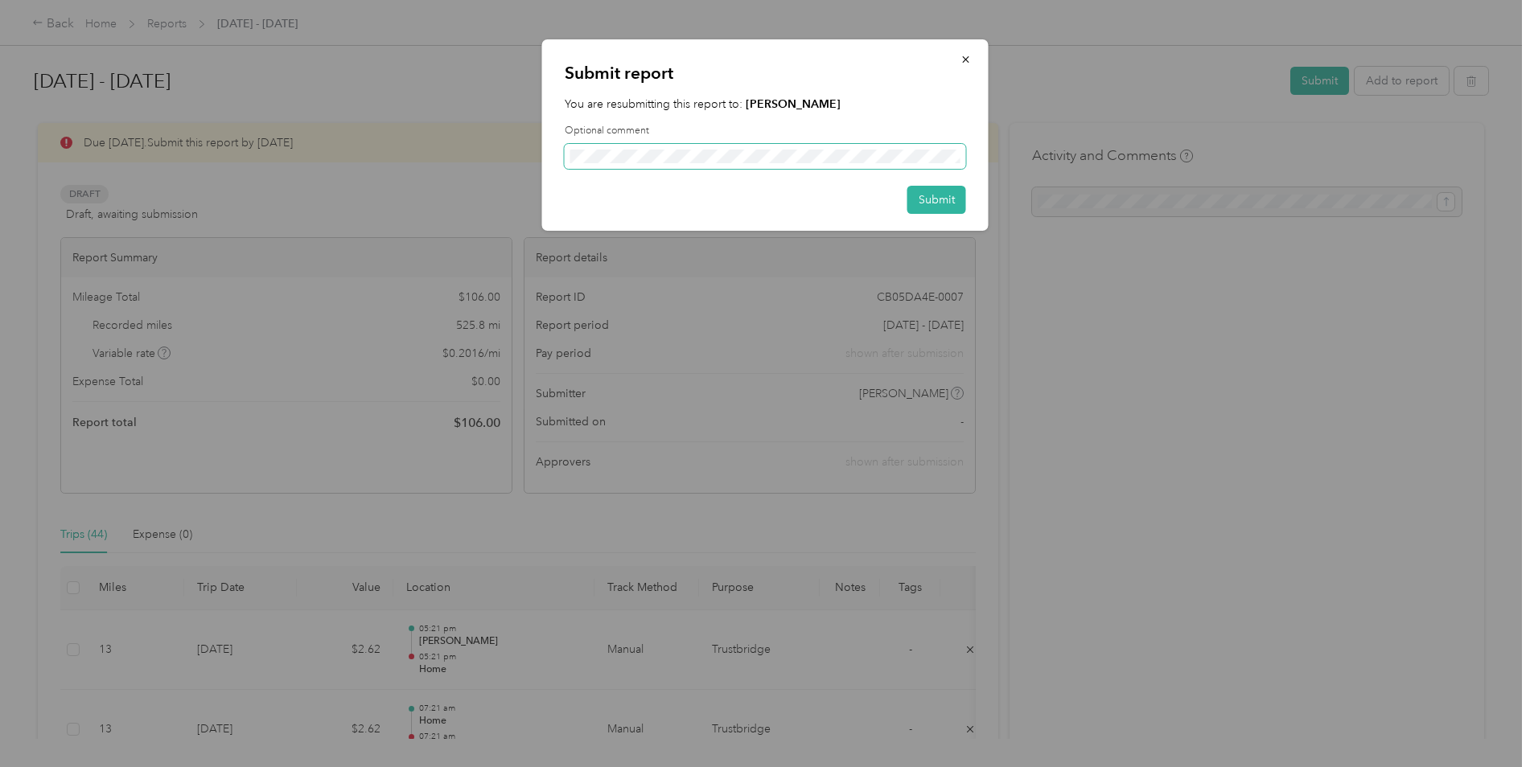
click at [715, 166] on span at bounding box center [765, 157] width 401 height 26
click at [956, 199] on button "Submit" at bounding box center [936, 200] width 59 height 28
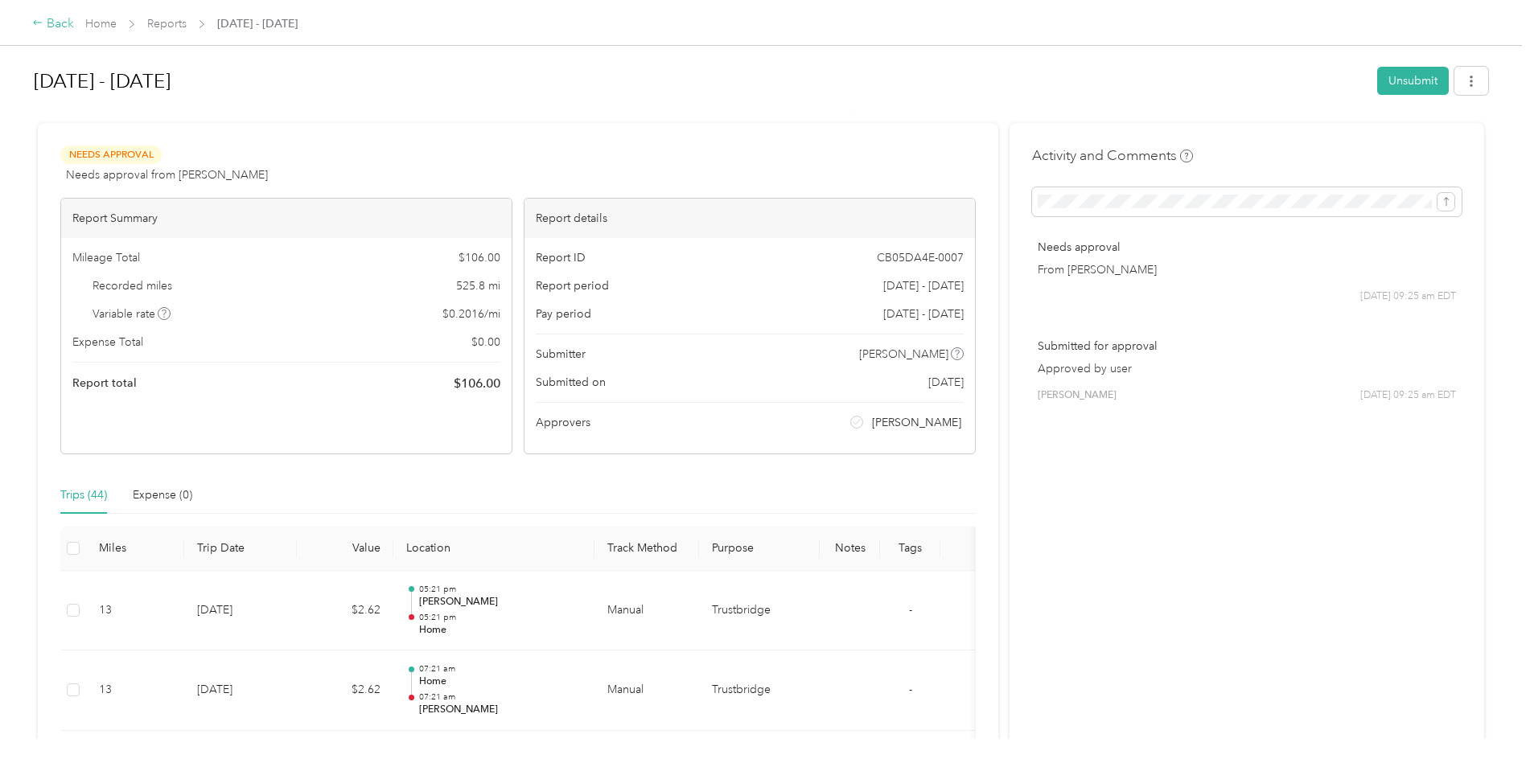
click at [51, 28] on div "Back" at bounding box center [53, 23] width 42 height 19
